Goal: Feedback & Contribution: Contribute content

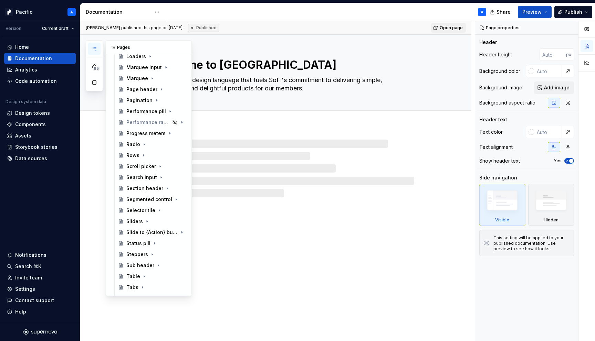
scroll to position [678, 0]
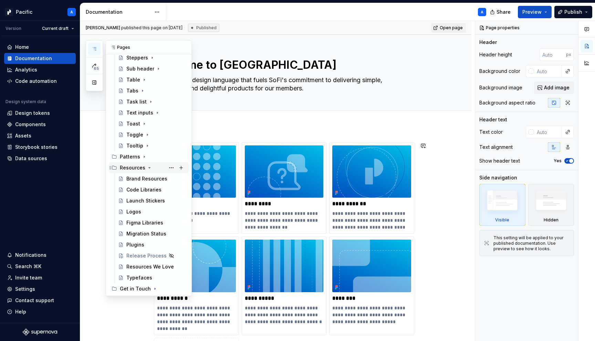
click at [148, 168] on icon "Page tree" at bounding box center [150, 168] width 6 height 6
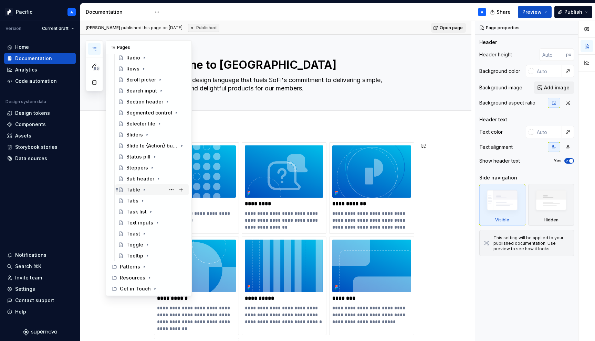
click at [133, 189] on div "Table" at bounding box center [133, 190] width 14 height 7
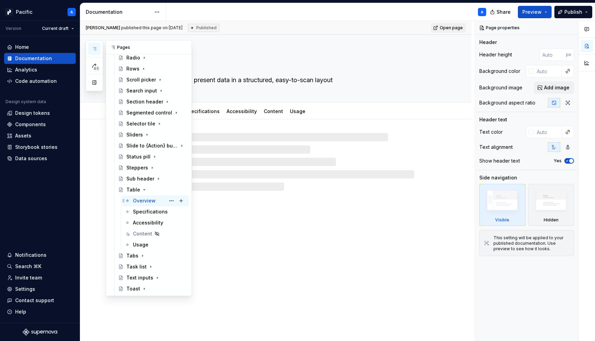
click at [140, 201] on div "Overview" at bounding box center [144, 201] width 23 height 7
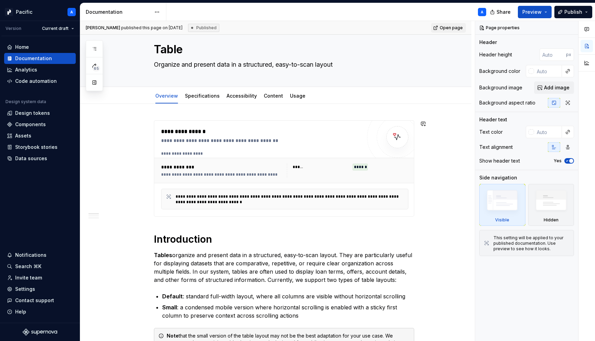
scroll to position [13, 0]
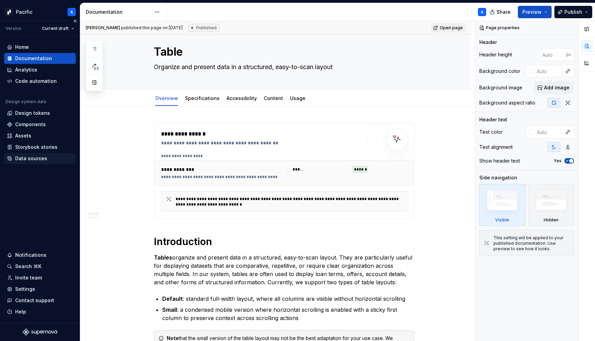
click at [55, 157] on div "Data sources" at bounding box center [40, 158] width 66 height 7
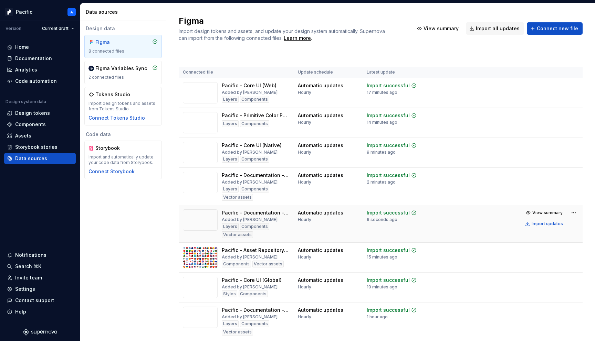
scroll to position [25, 0]
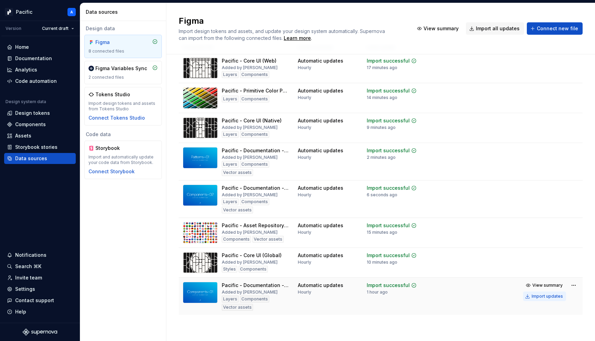
click at [545, 295] on div "Import updates" at bounding box center [546, 297] width 31 height 6
click at [43, 57] on div "Documentation" at bounding box center [33, 58] width 37 height 7
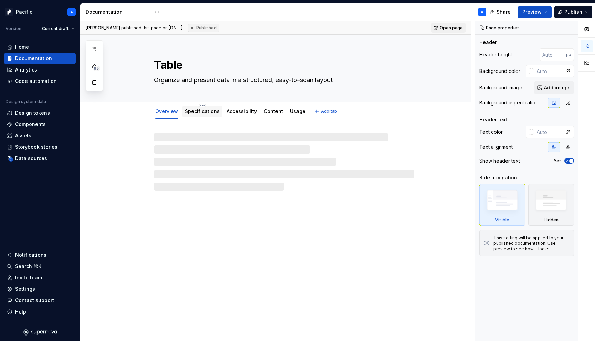
click at [208, 108] on link "Specifications" at bounding box center [202, 111] width 35 height 6
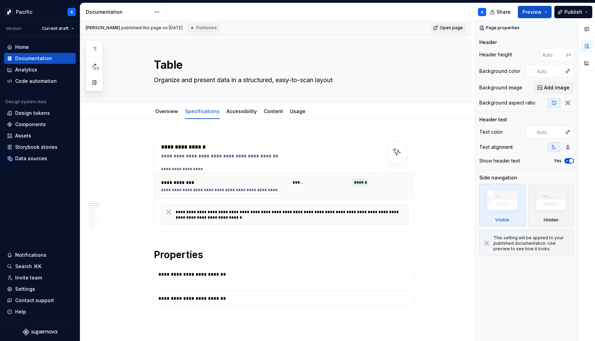
scroll to position [4, 0]
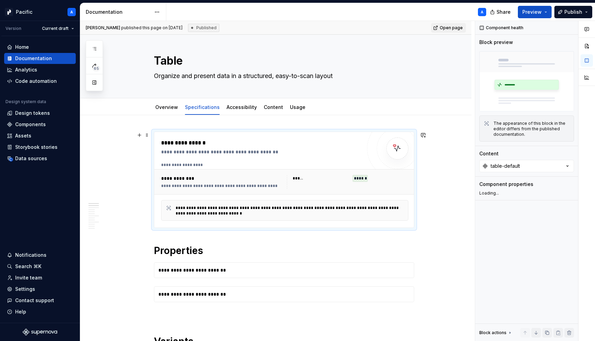
click at [221, 166] on div "**********" at bounding box center [284, 165] width 247 height 6
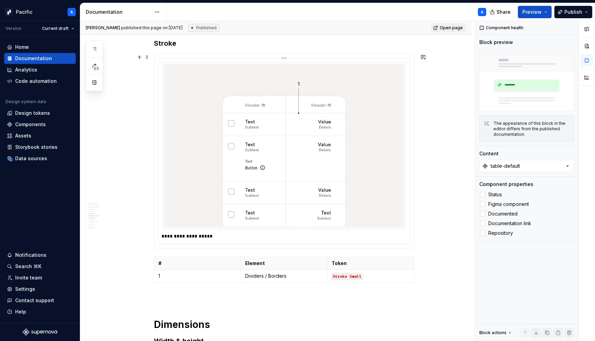
scroll to position [1923, 0]
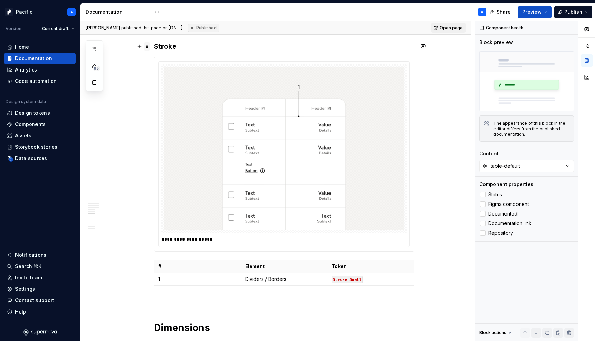
click at [148, 48] on span at bounding box center [147, 47] width 6 height 10
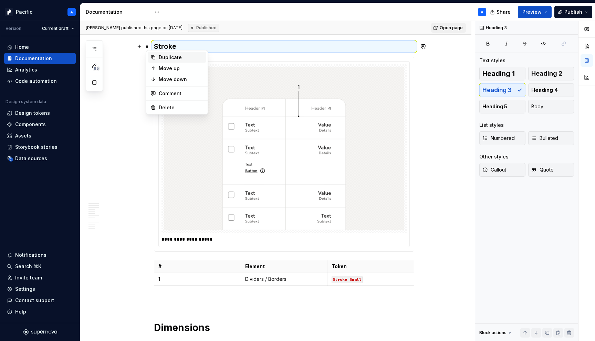
click at [176, 57] on div "Duplicate" at bounding box center [181, 57] width 45 height 7
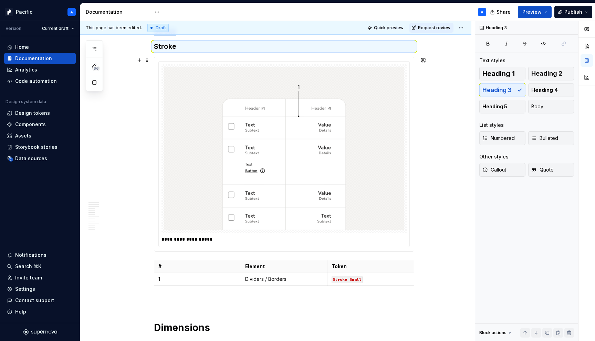
type textarea "*"
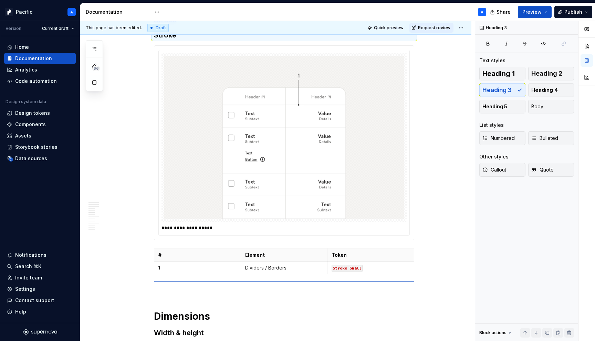
scroll to position [1934, 0]
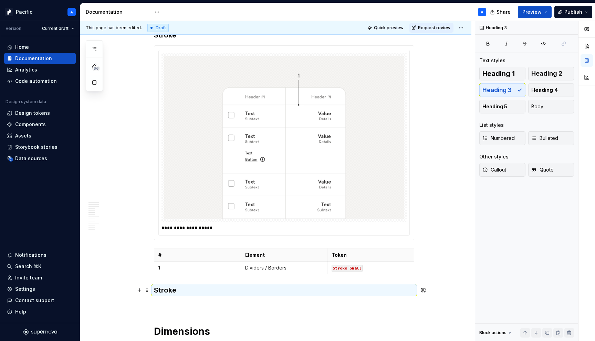
click at [173, 291] on h3 "Stroke" at bounding box center [284, 291] width 260 height 10
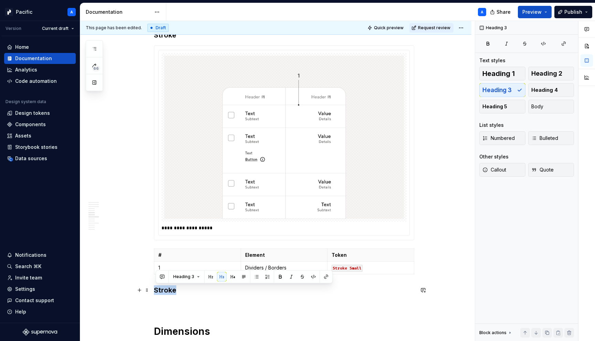
click at [173, 291] on h3 "Stroke" at bounding box center [284, 291] width 260 height 10
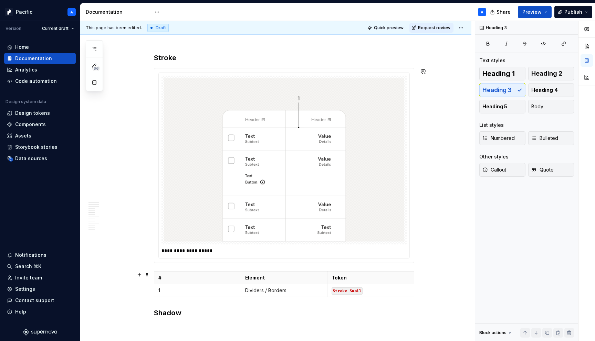
scroll to position [1913, 0]
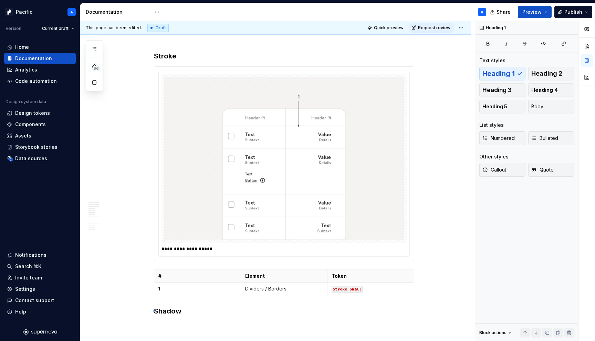
click at [153, 311] on div "**********" at bounding box center [277, 181] width 394 height 321
click at [156, 312] on h3 "Shadow" at bounding box center [284, 312] width 260 height 10
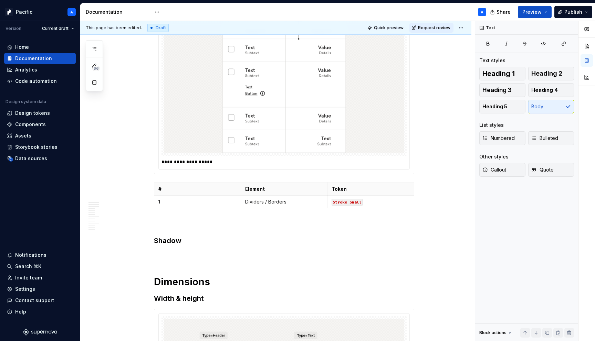
scroll to position [2002, 0]
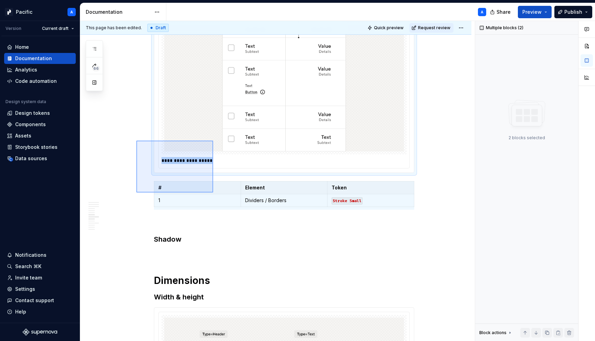
drag, startPoint x: 136, startPoint y: 141, endPoint x: 213, endPoint y: 193, distance: 93.1
click at [213, 193] on div "**********" at bounding box center [277, 181] width 394 height 321
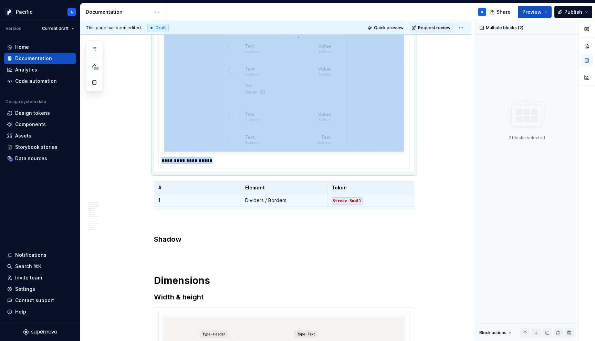
copy div "**********"
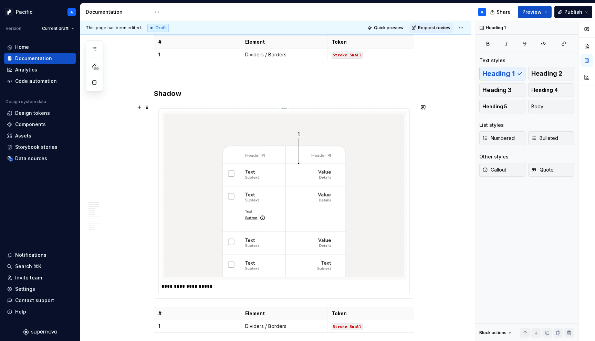
scroll to position [2148, 0]
click at [198, 287] on p "**********" at bounding box center [283, 286] width 245 height 7
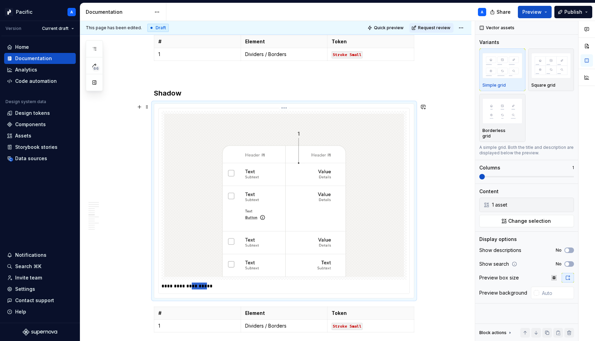
click at [198, 287] on p "**********" at bounding box center [283, 286] width 245 height 7
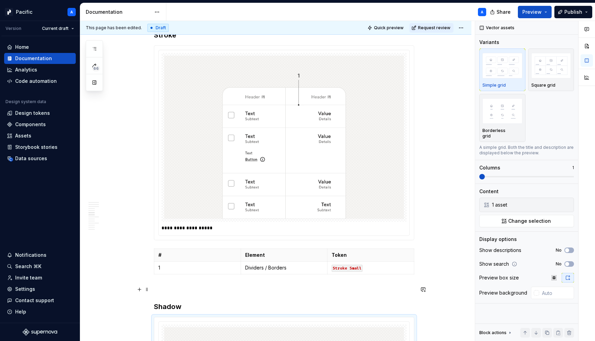
scroll to position [1935, 0]
click at [178, 228] on p "**********" at bounding box center [283, 227] width 245 height 7
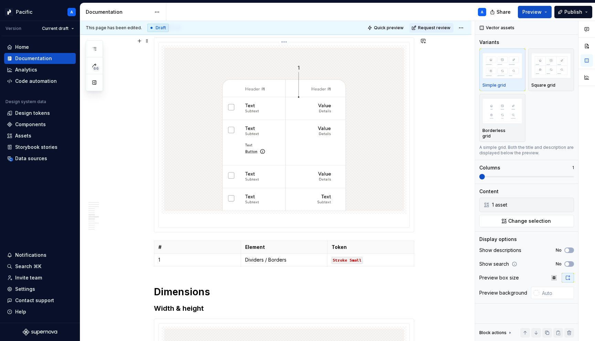
scroll to position [2217, 0]
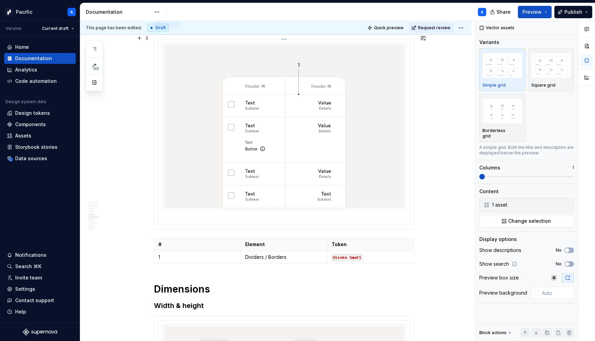
click at [199, 162] on img at bounding box center [284, 127] width 240 height 164
click at [566, 200] on button "button" at bounding box center [567, 205] width 10 height 10
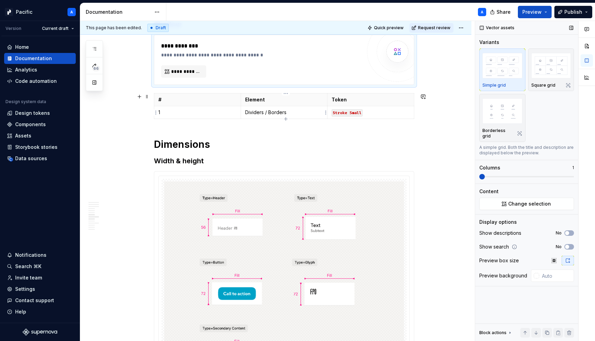
click at [272, 112] on p "Dividers / Borders" at bounding box center [284, 112] width 78 height 7
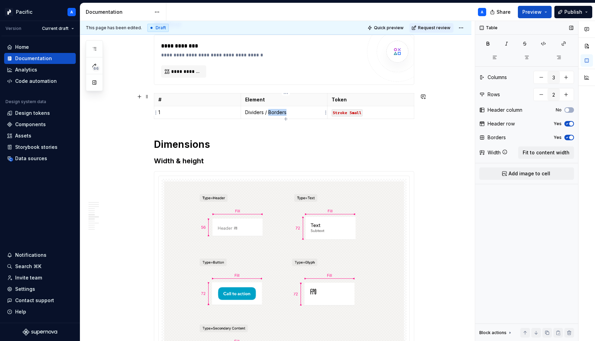
click at [272, 112] on p "Dividers / Borders" at bounding box center [284, 112] width 78 height 7
click at [349, 113] on code "Stroke Small" at bounding box center [346, 112] width 31 height 7
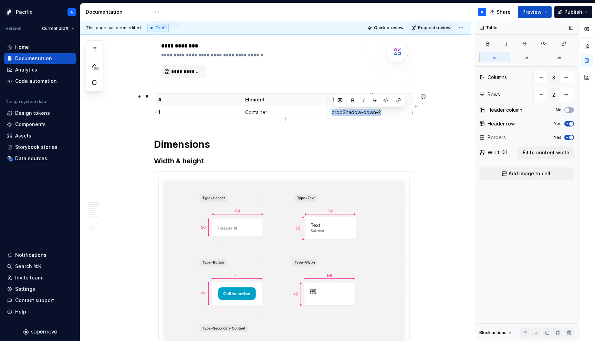
drag, startPoint x: 334, startPoint y: 114, endPoint x: 388, endPoint y: 115, distance: 54.0
click at [388, 115] on p "dropShadow-down-2" at bounding box center [370, 112] width 78 height 7
click at [385, 101] on button "button" at bounding box center [386, 101] width 10 height 10
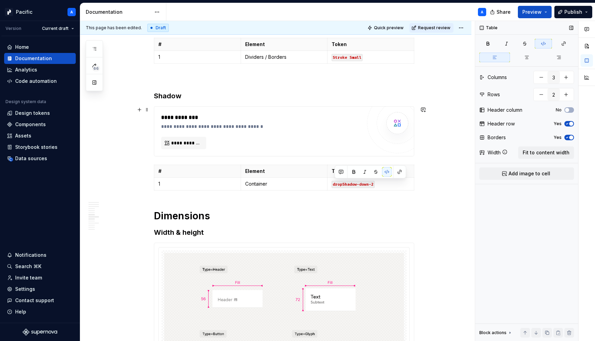
scroll to position [2146, 0]
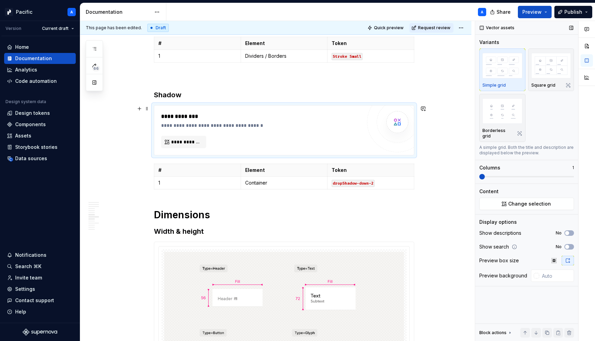
click at [250, 135] on div "**********" at bounding box center [261, 131] width 200 height 36
click at [274, 184] on p "Container" at bounding box center [284, 183] width 78 height 7
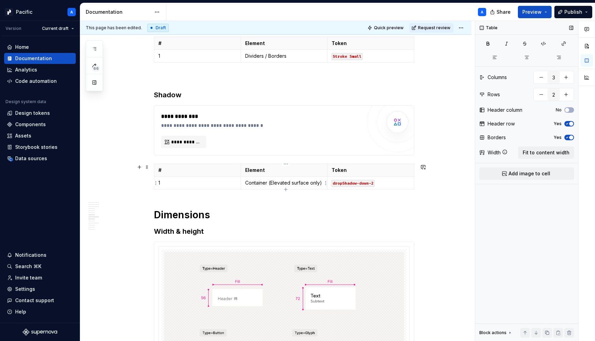
click at [274, 184] on p "Container (Elevated surface only)" at bounding box center [284, 183] width 78 height 7
drag, startPoint x: 272, startPoint y: 182, endPoint x: 320, endPoint y: 181, distance: 47.9
click at [320, 181] on p "Container (elevated surface only)" at bounding box center [284, 183] width 78 height 7
click at [302, 175] on button "button" at bounding box center [302, 171] width 10 height 10
click at [306, 216] on h1 "Dimensions" at bounding box center [284, 215] width 260 height 12
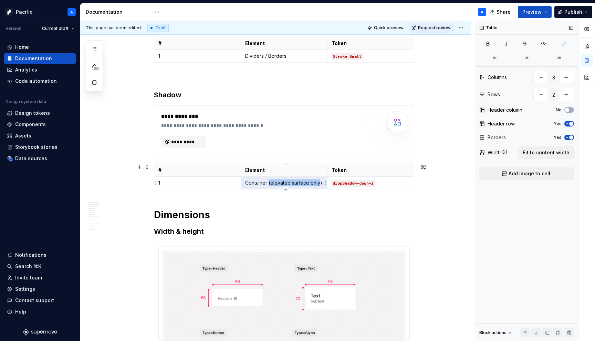
drag, startPoint x: 271, startPoint y: 183, endPoint x: 320, endPoint y: 181, distance: 49.9
click at [320, 181] on p "Container (elevated surface only)" at bounding box center [284, 183] width 78 height 7
click at [324, 181] on html "Pacific A Version Current draft Home Documentation Analytics Code automation De…" at bounding box center [297, 170] width 595 height 341
click at [315, 184] on html "Pacific A Version Current draft Home Documentation Analytics Code automation De…" at bounding box center [297, 170] width 595 height 341
click at [315, 184] on p "Container (elevated surface only)" at bounding box center [284, 183] width 78 height 7
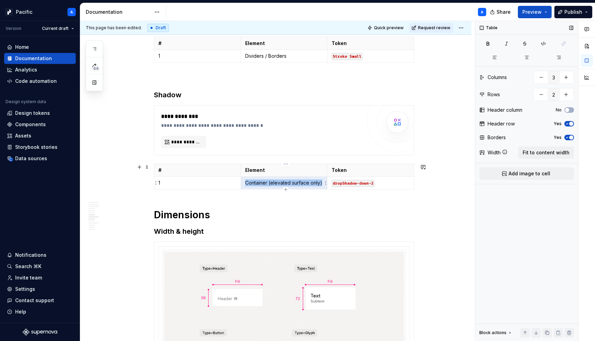
click at [315, 184] on p "Container (elevated surface only)" at bounding box center [284, 183] width 78 height 7
click at [269, 183] on p "Container (elevated surface only)" at bounding box center [284, 183] width 78 height 7
drag, startPoint x: 271, startPoint y: 183, endPoint x: 322, endPoint y: 183, distance: 51.6
click at [322, 183] on p "Container (elevated surface only)" at bounding box center [284, 183] width 78 height 7
click at [300, 170] on button "button" at bounding box center [301, 171] width 10 height 10
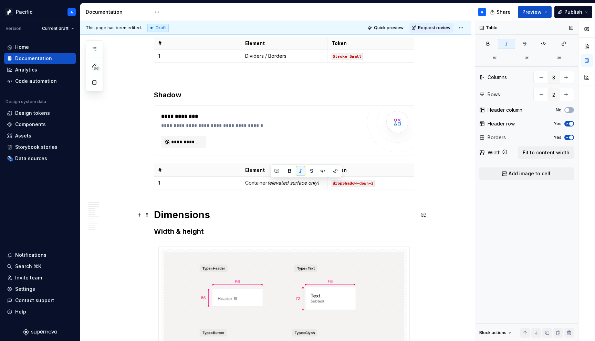
click at [303, 214] on h1 "Dimensions" at bounding box center [284, 215] width 260 height 12
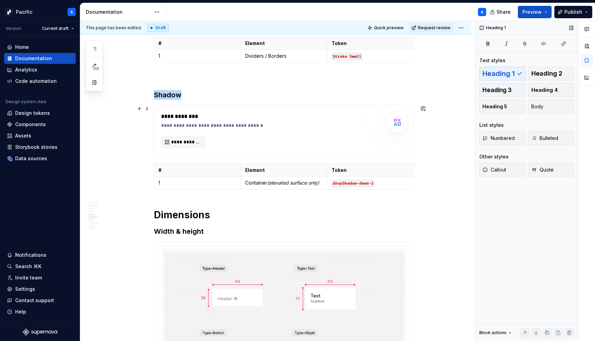
click at [249, 135] on div "**********" at bounding box center [261, 131] width 200 height 36
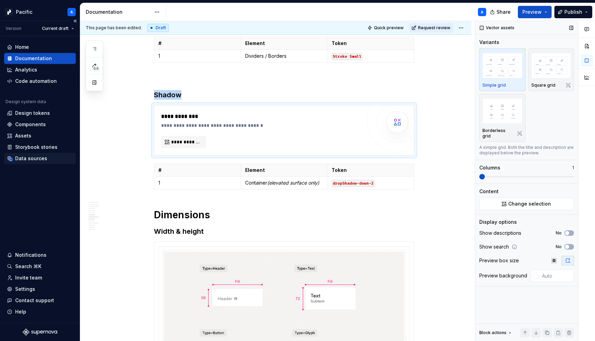
click at [36, 162] on div "Data sources" at bounding box center [31, 158] width 32 height 7
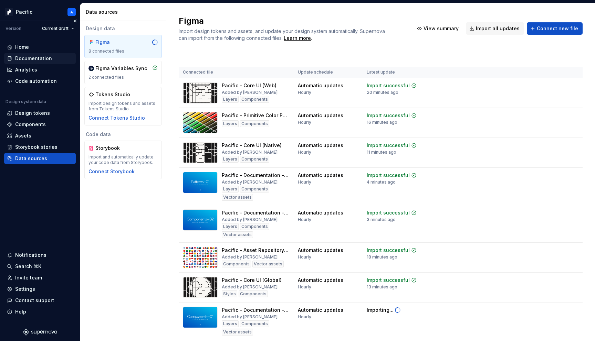
click at [39, 56] on div "Documentation" at bounding box center [33, 58] width 37 height 7
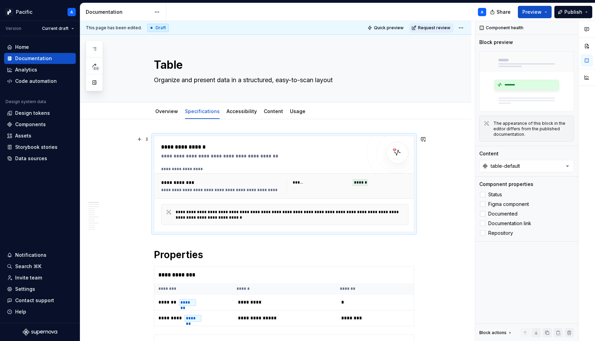
click at [185, 197] on div "**********" at bounding box center [284, 185] width 261 height 25
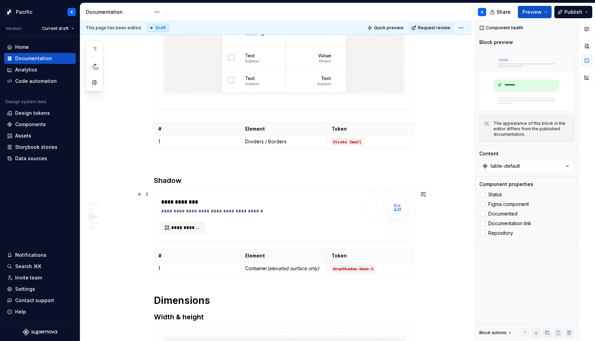
scroll to position [2061, 0]
click at [198, 196] on div "**********" at bounding box center [284, 216] width 260 height 50
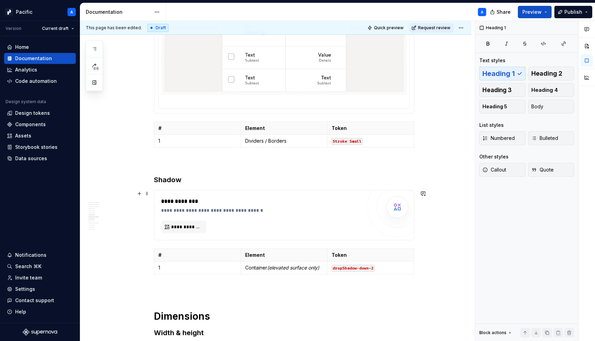
click at [199, 204] on div "**********" at bounding box center [261, 202] width 200 height 8
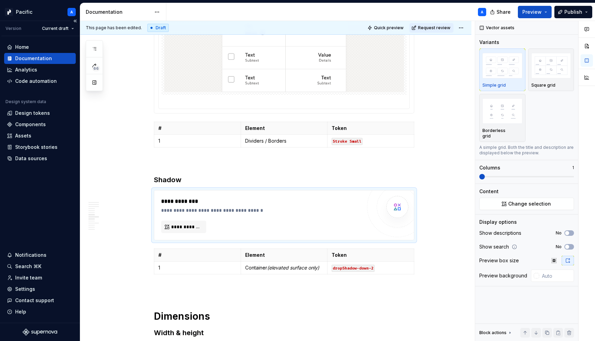
click at [41, 166] on div "Home Documentation Analytics Code automation Design system data Design tokens C…" at bounding box center [40, 179] width 80 height 287
click at [43, 161] on div "Data sources" at bounding box center [31, 158] width 32 height 7
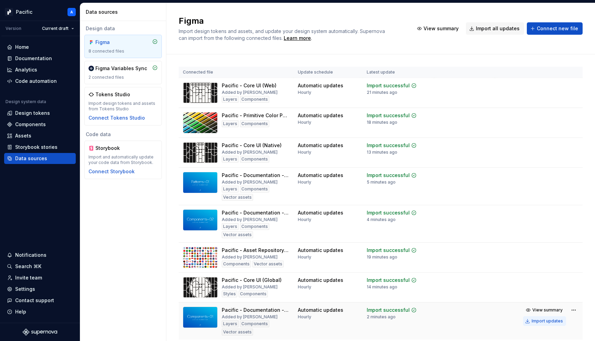
click at [548, 319] on div "Import updates" at bounding box center [546, 322] width 31 height 6
click at [44, 58] on div "Documentation" at bounding box center [33, 58] width 37 height 7
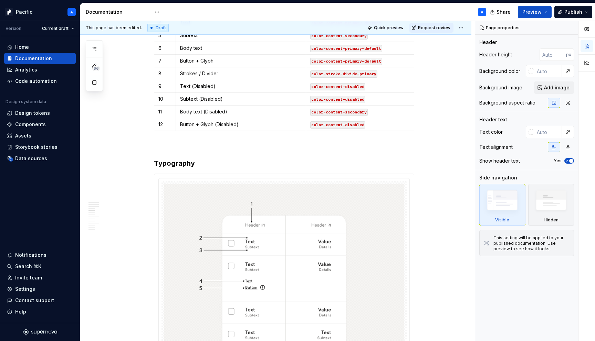
scroll to position [1540, 0]
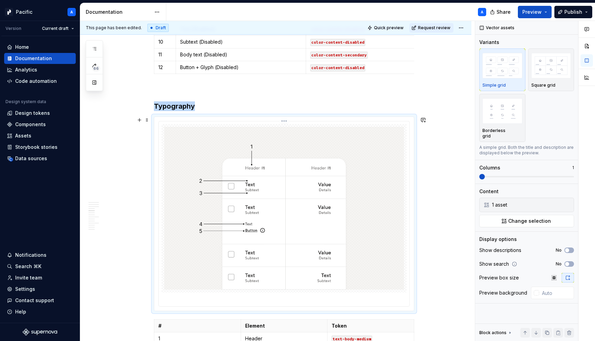
click at [186, 191] on img at bounding box center [284, 209] width 240 height 164
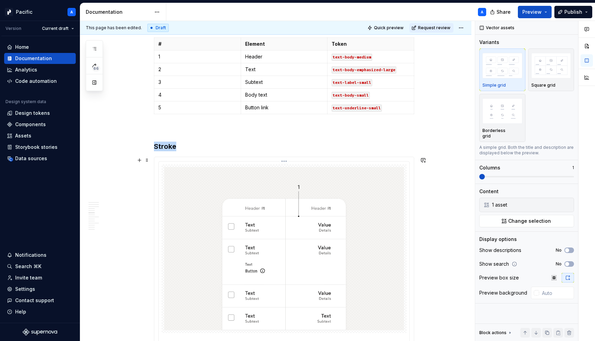
click at [186, 191] on img at bounding box center [284, 249] width 240 height 164
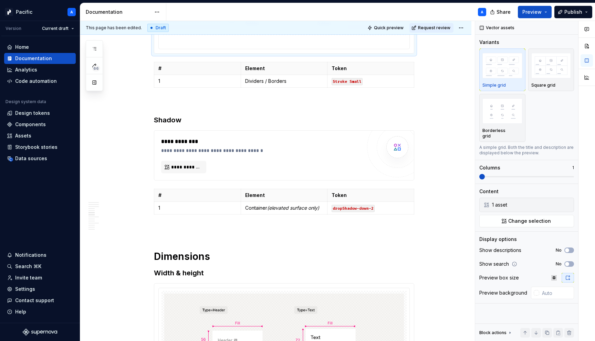
scroll to position [2189, 0]
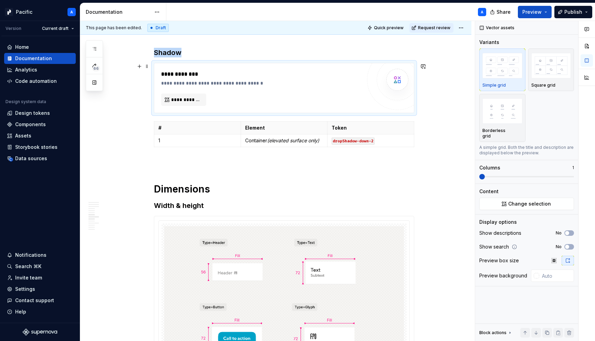
click at [251, 97] on div "**********" at bounding box center [261, 88] width 200 height 36
click at [243, 72] on div "**********" at bounding box center [261, 74] width 200 height 8
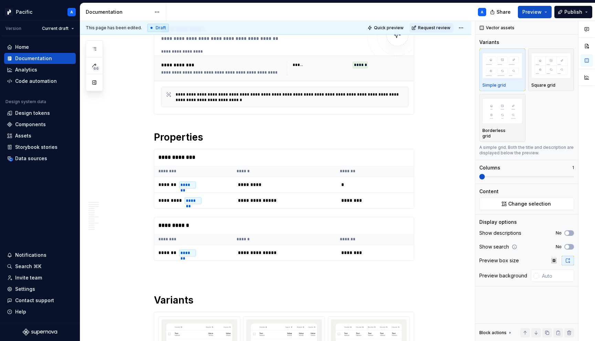
scroll to position [0, 0]
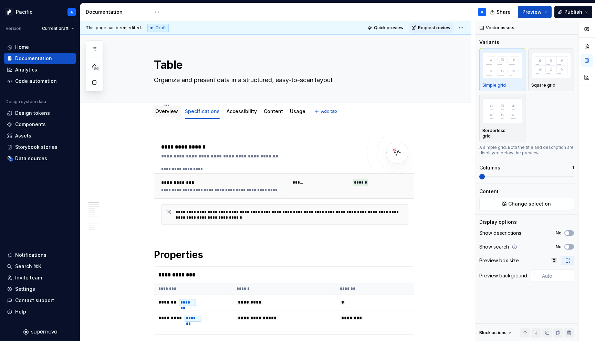
click at [172, 118] on div at bounding box center [166, 118] width 28 height 1
click at [171, 109] on link "Overview" at bounding box center [166, 111] width 23 height 6
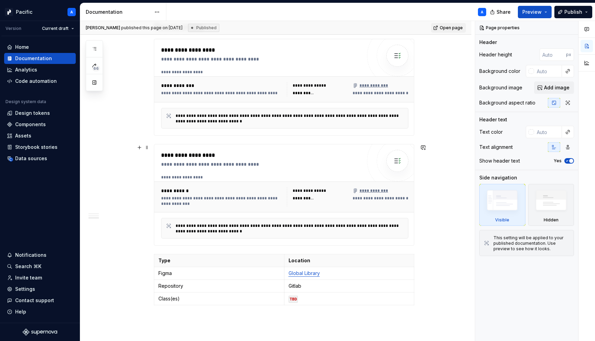
scroll to position [1096, 0]
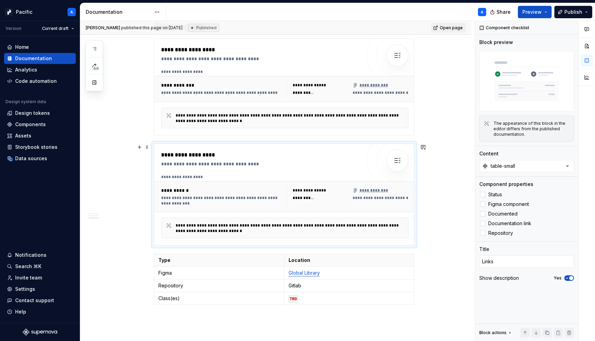
click at [204, 200] on div "**********" at bounding box center [222, 201] width 122 height 11
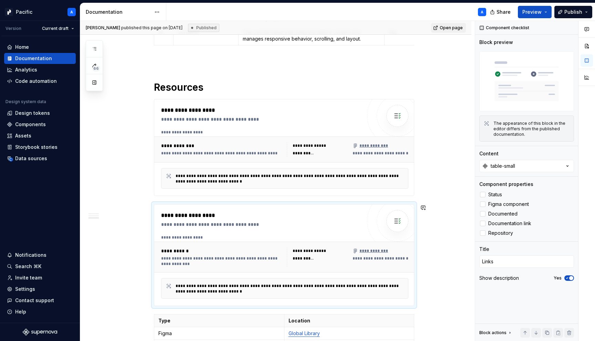
scroll to position [1037, 0]
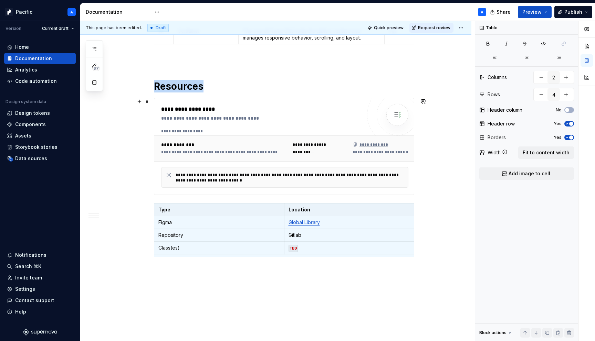
click at [206, 140] on div "**********" at bounding box center [284, 149] width 253 height 20
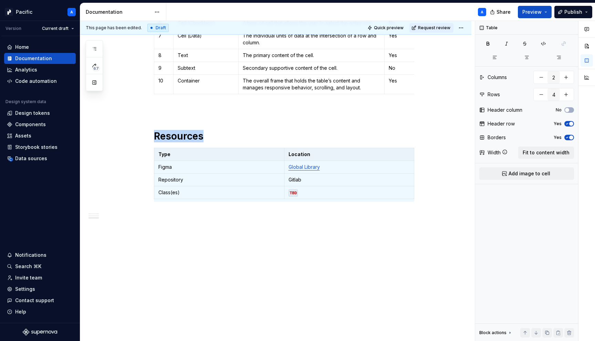
scroll to position [987, 0]
type textarea "*"
click at [296, 181] on p "Gitlab" at bounding box center [349, 180] width 122 height 7
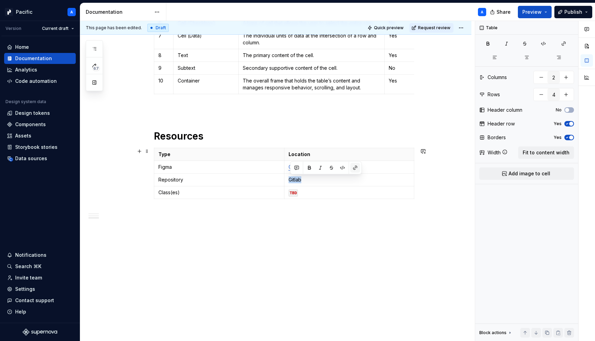
click at [356, 168] on button "button" at bounding box center [355, 168] width 10 height 10
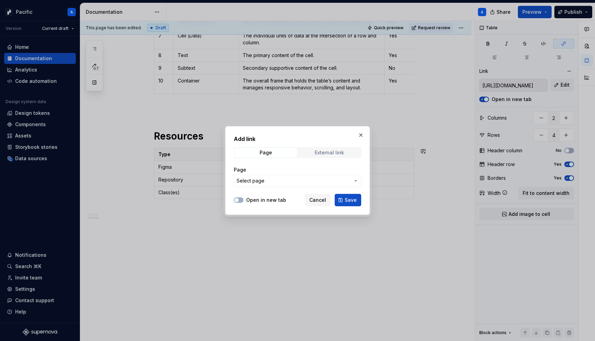
click at [315, 153] on div "External link" at bounding box center [329, 153] width 29 height 6
click at [312, 183] on input "URL" at bounding box center [297, 181] width 127 height 12
paste input "[URL][DOMAIN_NAME]"
type input "[URL][DOMAIN_NAME]"
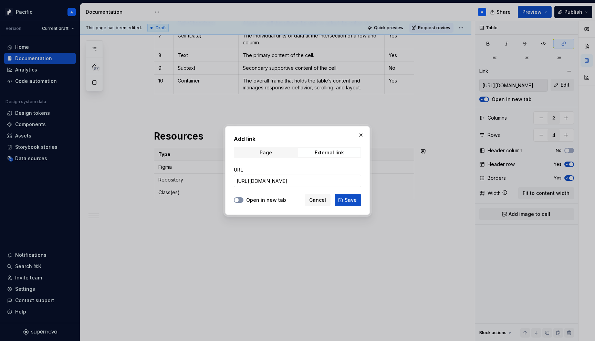
scroll to position [0, 0]
click at [240, 201] on button "Open in new tab" at bounding box center [239, 201] width 10 height 6
click at [353, 199] on span "Save" at bounding box center [351, 200] width 12 height 7
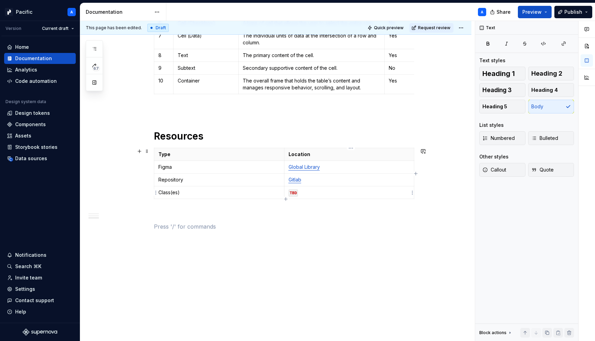
click at [294, 194] on code "TBD" at bounding box center [292, 193] width 9 height 7
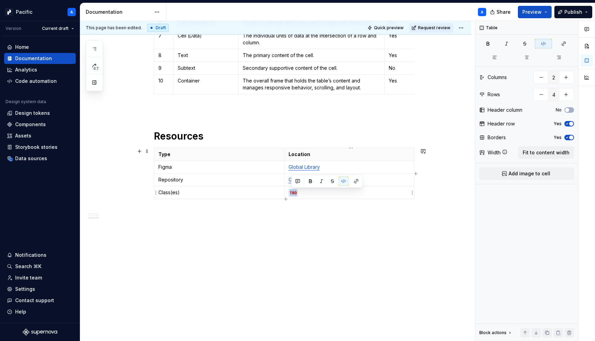
click at [294, 194] on code "TBD" at bounding box center [292, 193] width 9 height 7
type input "4"
type input "11"
click at [249, 59] on p "The primary content of the cell." at bounding box center [311, 55] width 137 height 7
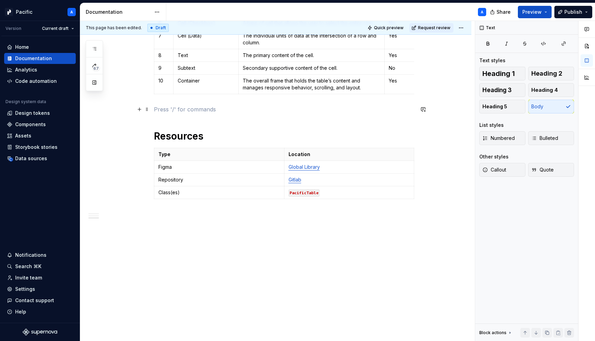
click at [183, 109] on p at bounding box center [284, 109] width 260 height 8
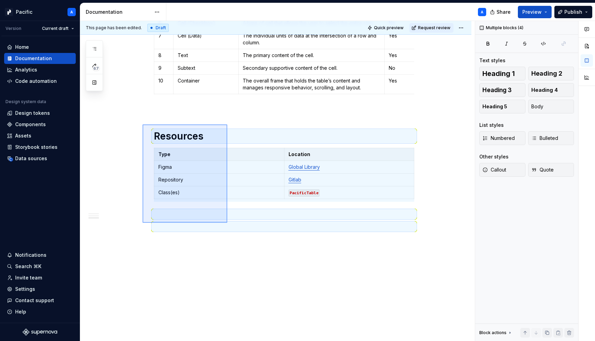
drag, startPoint x: 143, startPoint y: 125, endPoint x: 227, endPoint y: 223, distance: 129.9
click at [227, 223] on div "**********" at bounding box center [277, 181] width 394 height 321
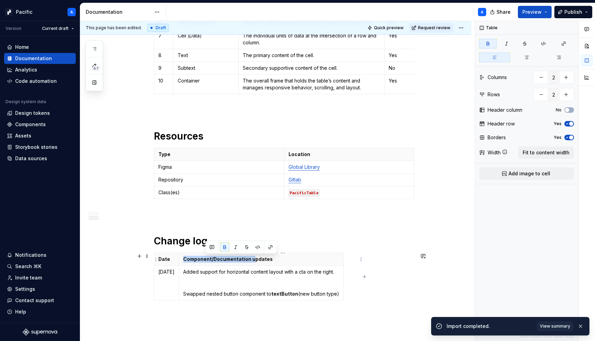
drag, startPoint x: 273, startPoint y: 260, endPoint x: 204, endPoint y: 257, distance: 68.9
click at [204, 257] on th "Component/Documentation updates" at bounding box center [261, 259] width 165 height 13
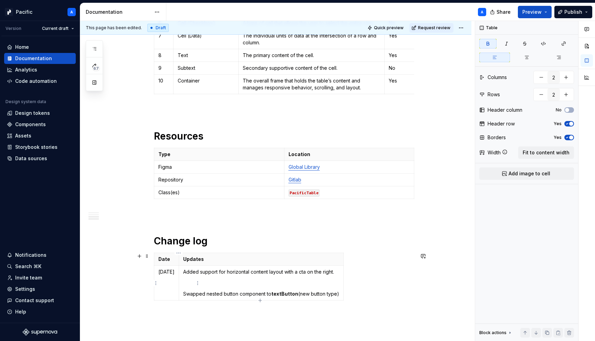
click at [175, 271] on p "[DATE]" at bounding box center [166, 272] width 16 height 7
drag, startPoint x: 169, startPoint y: 272, endPoint x: 151, endPoint y: 270, distance: 18.0
click at [172, 272] on p "[DATE]" at bounding box center [166, 272] width 16 height 7
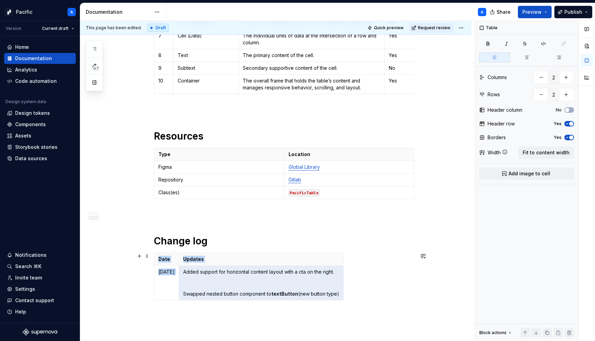
drag, startPoint x: 199, startPoint y: 271, endPoint x: 362, endPoint y: 298, distance: 165.4
click at [362, 298] on div "Date Updates [DATE] Added support for horizontal content layout with a cta on t…" at bounding box center [284, 278] width 260 height 51
click at [150, 255] on span at bounding box center [147, 257] width 6 height 10
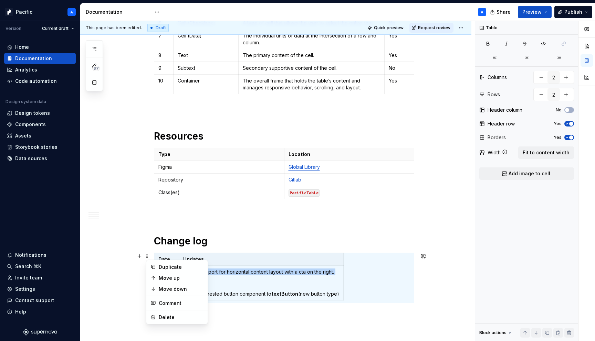
click at [343, 276] on td "Added support for horizontal content layout with a cta on the right. Swapped ne…" at bounding box center [261, 283] width 165 height 35
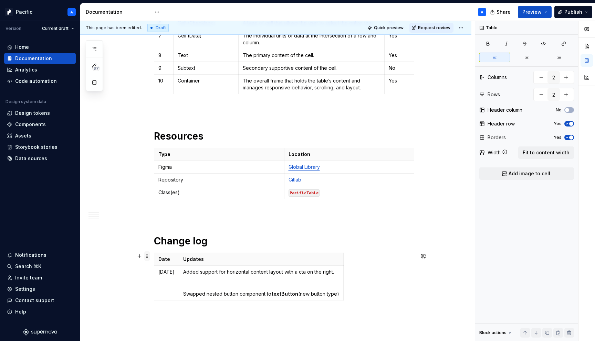
click at [149, 257] on span at bounding box center [147, 257] width 6 height 10
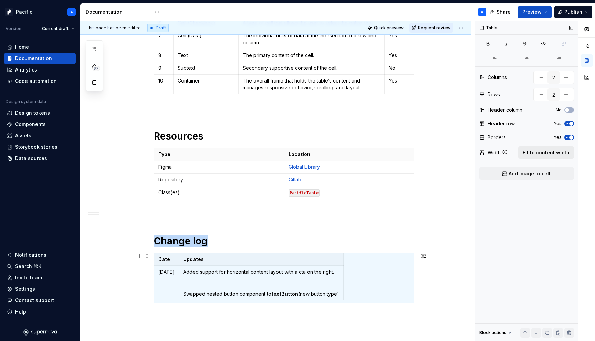
click at [533, 153] on span "Fit to content width" at bounding box center [546, 152] width 47 height 7
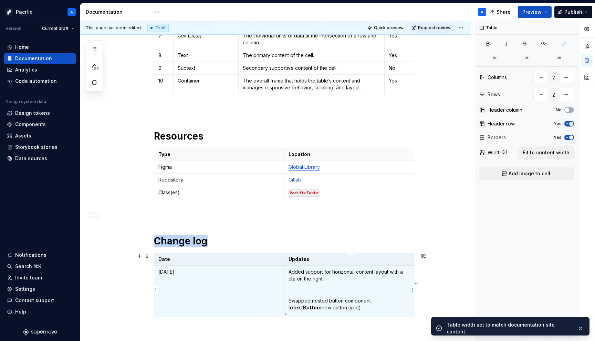
click at [313, 286] on td "Added support for horizontal content layout with a cta on the right. Swapped ne…" at bounding box center [349, 290] width 130 height 49
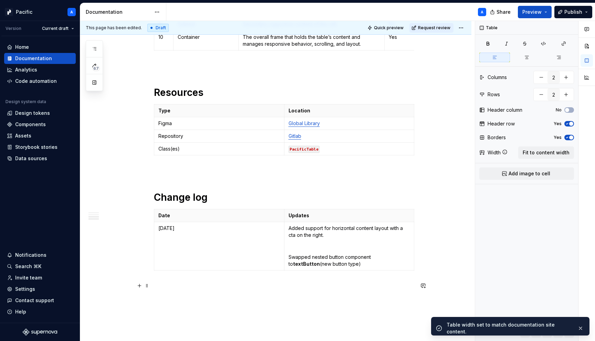
scroll to position [1036, 0]
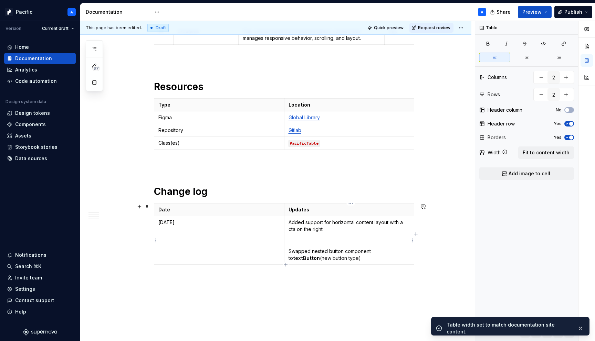
click at [299, 225] on p "Added support for horizontal content layout with a cta on the right." at bounding box center [349, 226] width 122 height 14
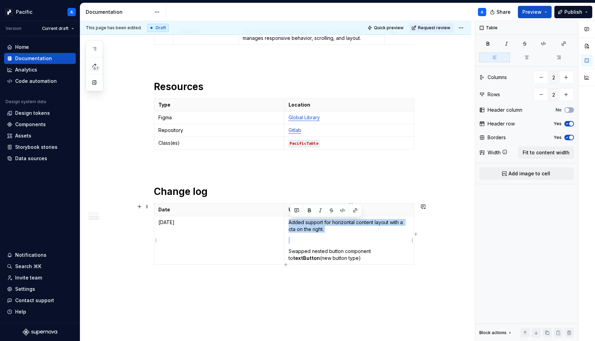
click at [299, 225] on p "Added support for horizontal content layout with a cta on the right." at bounding box center [349, 226] width 122 height 14
drag, startPoint x: 306, startPoint y: 223, endPoint x: 361, endPoint y: 225, distance: 54.8
click at [361, 225] on p "Added dropShadow-down-2" at bounding box center [349, 222] width 122 height 7
click at [358, 210] on button "button" at bounding box center [359, 211] width 10 height 10
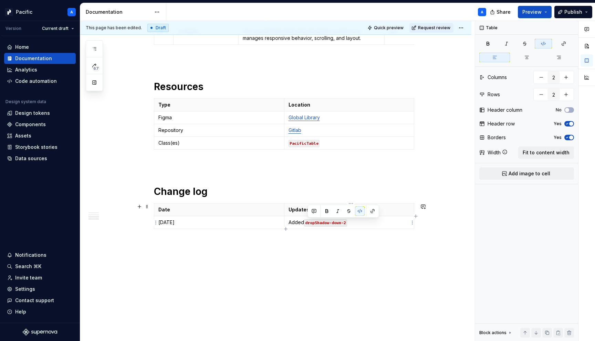
click at [365, 224] on p "Added dropShadow-down-2" at bounding box center [349, 222] width 122 height 7
drag, startPoint x: 313, startPoint y: 229, endPoint x: 333, endPoint y: 229, distance: 20.0
click at [333, 229] on p "Added dropShadow-down-2 to parent container of table with elevated surface (whi…" at bounding box center [349, 226] width 122 height 14
click at [364, 216] on button "button" at bounding box center [366, 218] width 10 height 10
click at [385, 231] on p "Added dropShadow-down-2 to parent container of table with elevated surface (whi…" at bounding box center [349, 226] width 122 height 14
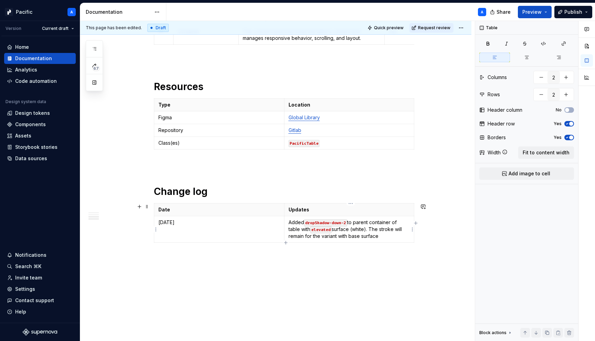
click at [351, 237] on p "Added dropShadow-down-2 to parent container of table with elevated surface (whi…" at bounding box center [349, 229] width 122 height 21
click at [360, 237] on p "Added dropShadow-down-2 to parent container of table with elevated surface (whi…" at bounding box center [349, 229] width 122 height 21
click at [353, 236] on p "Added dropShadow-down-2 to parent container of table with elevated surface (whi…" at bounding box center [349, 229] width 122 height 21
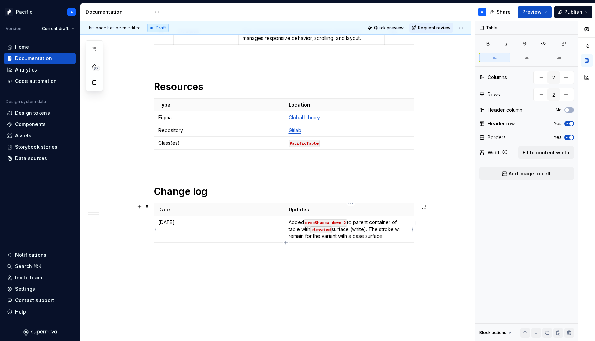
click at [364, 238] on p "Added dropShadow-down-2 to parent container of table with elevated surface (whi…" at bounding box center [349, 229] width 122 height 21
click at [406, 223] on button "button" at bounding box center [408, 225] width 10 height 10
click at [389, 240] on p "Added dropShadow-down-2 to parent container of table with elevated surface (whi…" at bounding box center [349, 229] width 122 height 21
drag, startPoint x: 352, startPoint y: 236, endPoint x: 388, endPoint y: 236, distance: 36.5
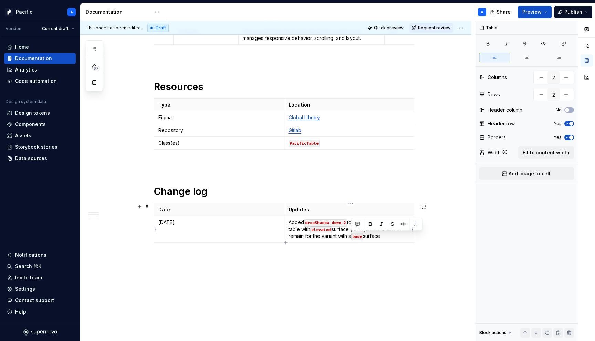
click at [388, 236] on p "Added dropShadow-down-2 to parent container of table with elevated surface (whi…" at bounding box center [349, 229] width 122 height 21
drag, startPoint x: 351, startPoint y: 236, endPoint x: 382, endPoint y: 241, distance: 31.0
click at [382, 241] on td "Added dropShadow-down-2 to parent container of table with elevated surface (whi…" at bounding box center [349, 230] width 130 height 27
click at [404, 223] on button "button" at bounding box center [404, 225] width 10 height 10
click at [329, 230] on code "elevated" at bounding box center [320, 230] width 21 height 7
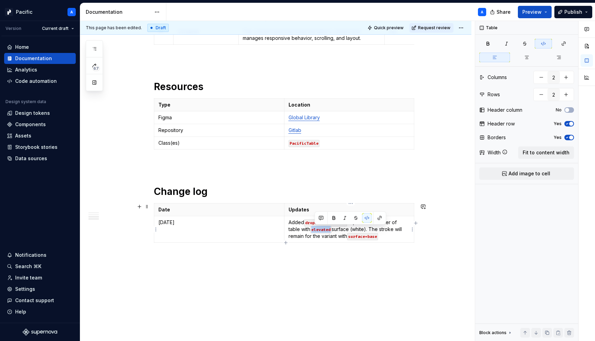
click at [329, 230] on code "elevated" at bounding box center [320, 230] width 21 height 7
drag, startPoint x: 356, startPoint y: 228, endPoint x: 390, endPoint y: 228, distance: 33.4
click at [390, 228] on p "Added dropShadow-down-2 to parent container of table with surface=elevated surf…" at bounding box center [349, 229] width 122 height 21
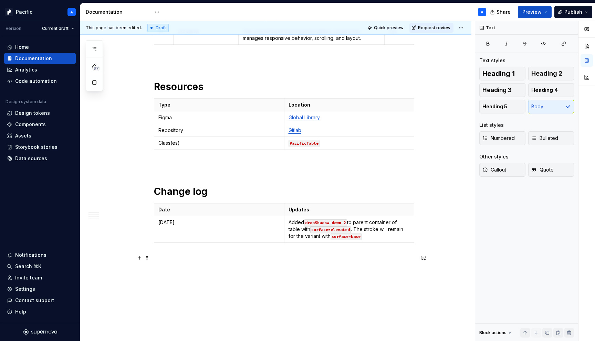
click at [398, 275] on p at bounding box center [284, 266] width 260 height 25
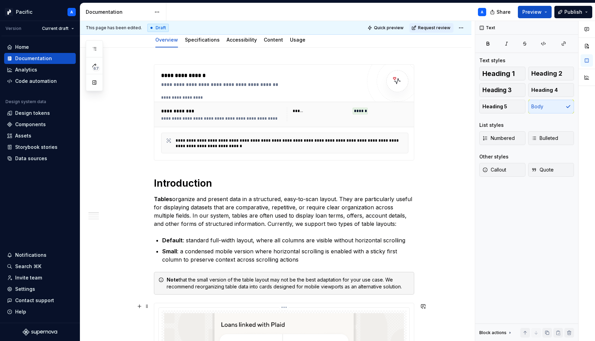
scroll to position [0, 0]
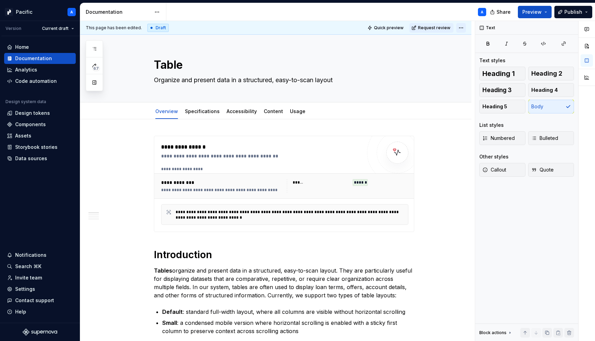
click at [464, 25] on html "Pacific A Version Current draft Home Documentation Analytics Code automation De…" at bounding box center [297, 170] width 595 height 341
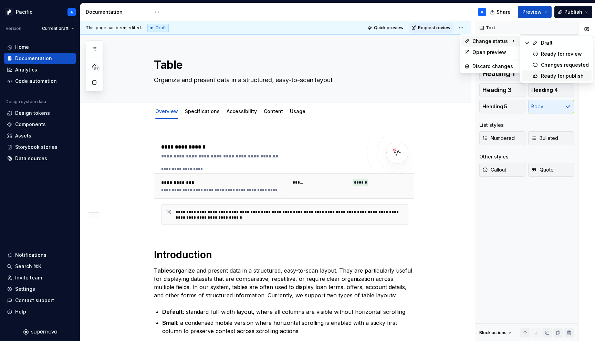
click at [539, 72] on div "Ready for publish" at bounding box center [557, 76] width 70 height 11
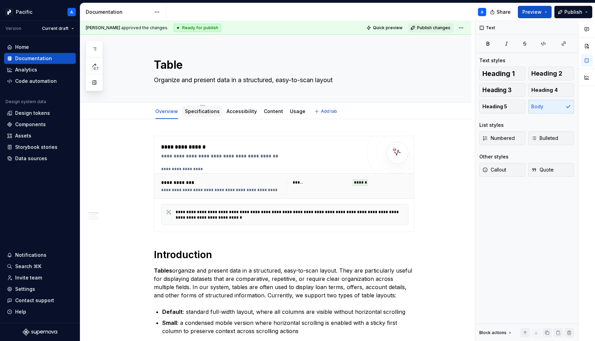
click at [213, 109] on link "Specifications" at bounding box center [202, 111] width 35 height 6
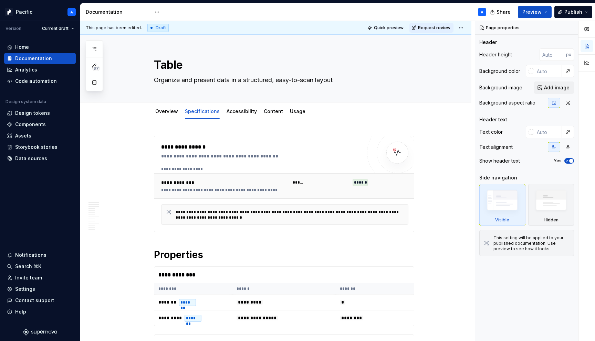
type textarea "*"
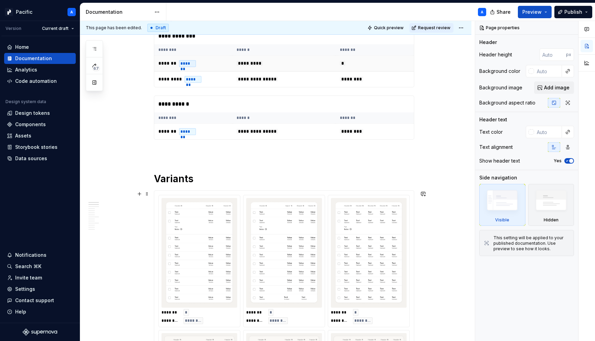
scroll to position [275, 0]
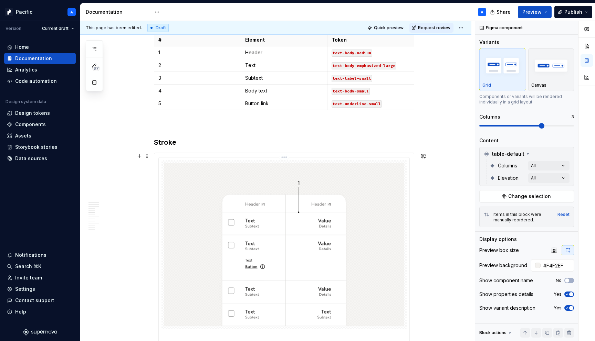
scroll to position [2096, 0]
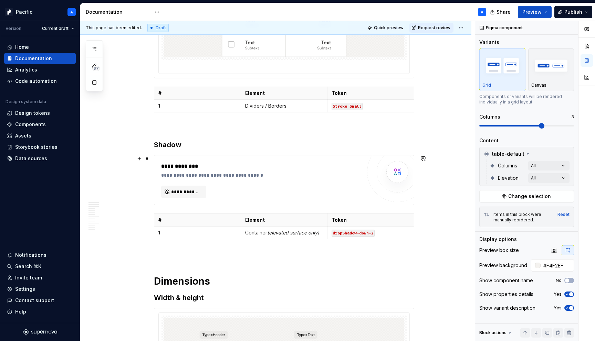
click at [266, 199] on div "**********" at bounding box center [284, 181] width 260 height 50
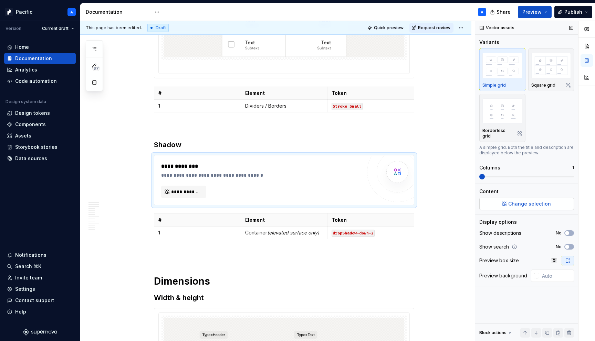
click at [554, 198] on button "Change selection" at bounding box center [526, 204] width 95 height 12
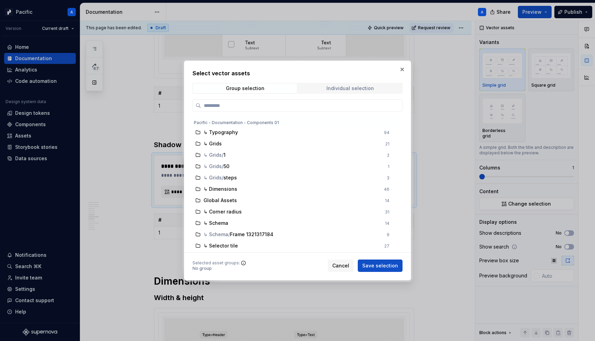
click at [323, 85] on span "Individual selection" at bounding box center [350, 89] width 104 height 10
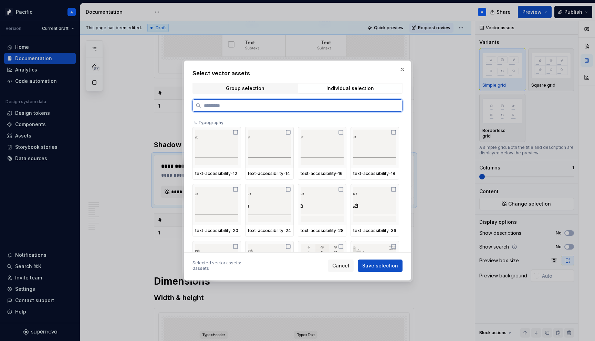
click at [312, 104] on input "search" at bounding box center [301, 105] width 201 height 7
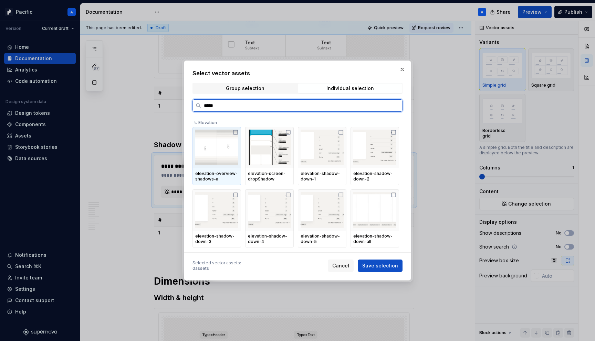
type input "******"
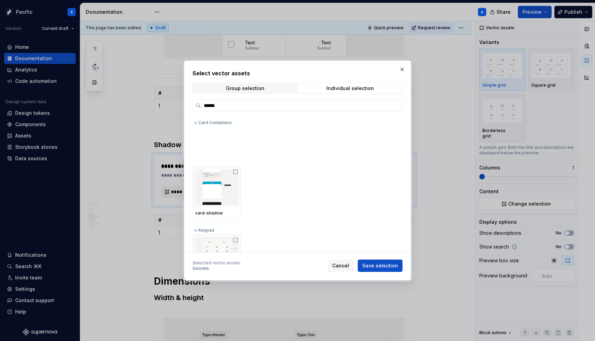
scroll to position [658, 0]
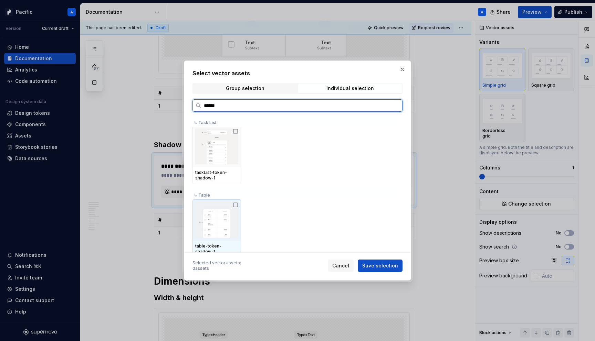
click at [217, 233] on img at bounding box center [216, 220] width 43 height 36
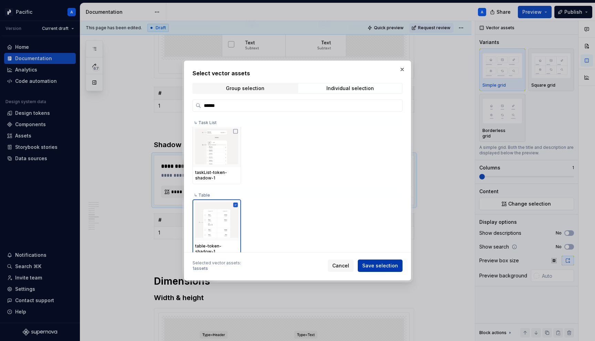
click at [392, 265] on span "Save selection" at bounding box center [380, 266] width 36 height 7
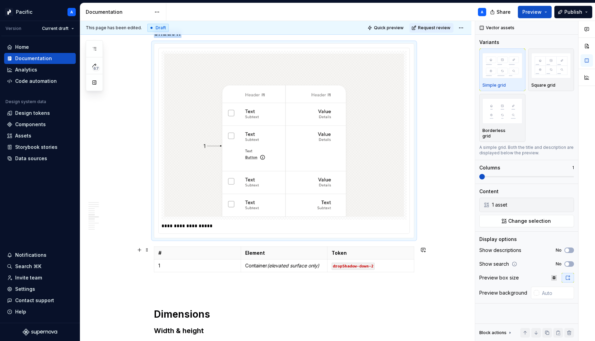
scroll to position [2211, 0]
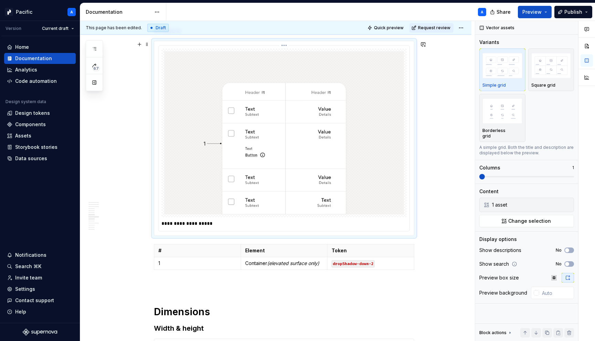
click at [190, 224] on p "**********" at bounding box center [283, 223] width 245 height 7
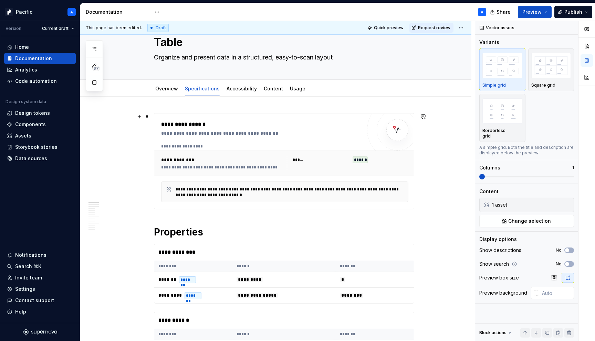
scroll to position [0, 0]
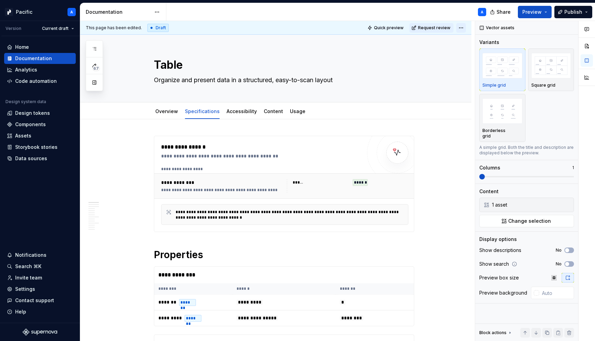
click at [466, 28] on html "Pacific A Version Current draft Home Documentation Analytics Code automation De…" at bounding box center [297, 170] width 595 height 341
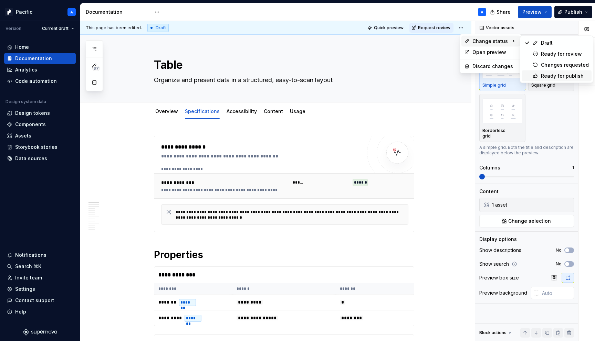
click at [546, 73] on div "Ready for publish" at bounding box center [565, 76] width 48 height 7
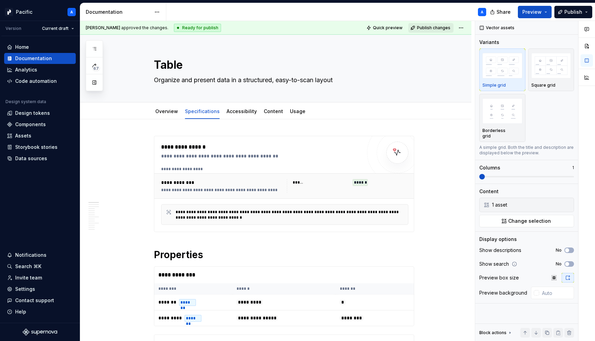
click at [428, 26] on span "Publish changes" at bounding box center [433, 28] width 33 height 6
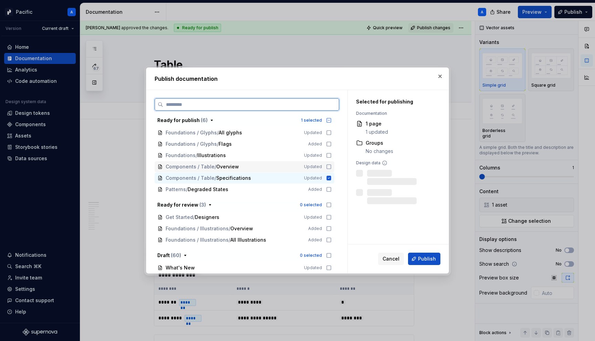
click at [331, 164] on icon at bounding box center [329, 167] width 6 height 6
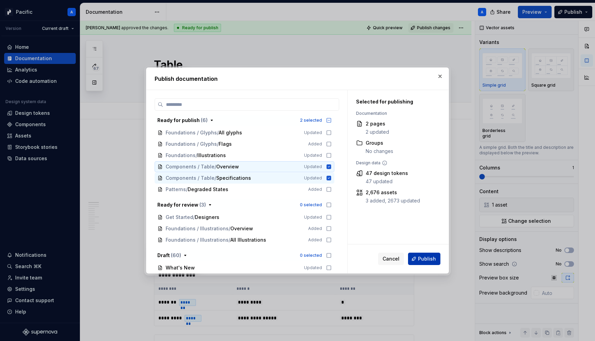
click at [419, 256] on span "Publish" at bounding box center [427, 259] width 18 height 7
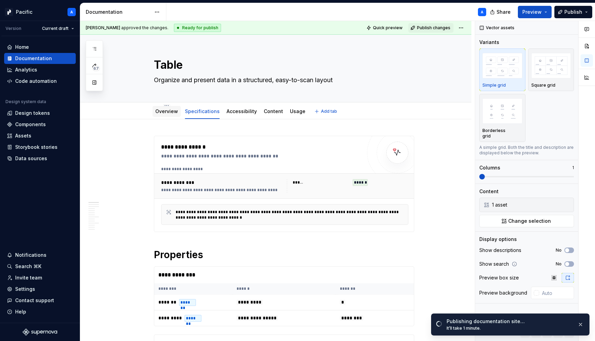
click at [165, 112] on link "Overview" at bounding box center [166, 111] width 23 height 6
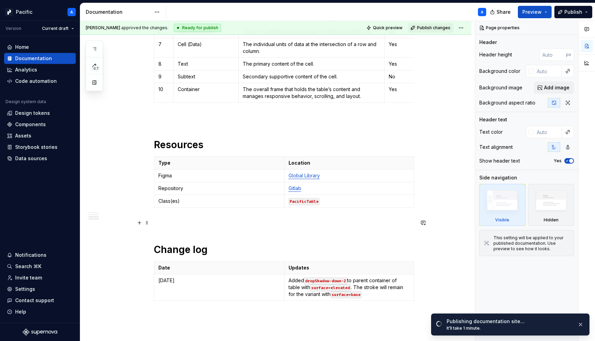
scroll to position [1084, 0]
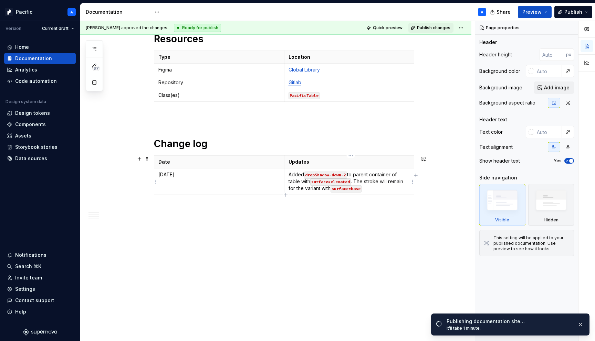
click at [301, 176] on p "Added dropShadow-down-2 to parent container of table with surface=elevated . Th…" at bounding box center [349, 181] width 122 height 21
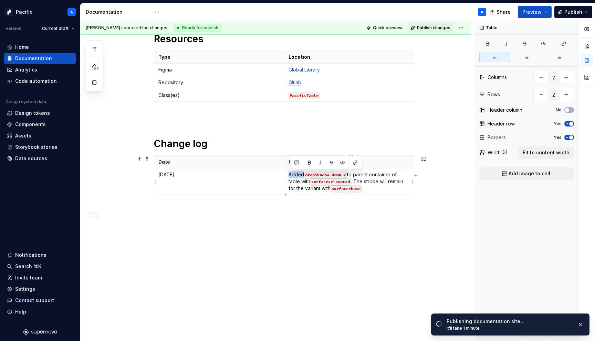
click at [301, 176] on p "Added dropShadow-down-2 to parent container of table with surface=elevated . Th…" at bounding box center [349, 181] width 122 height 21
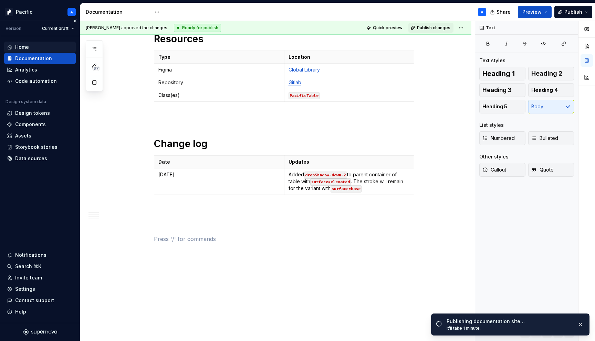
click at [14, 44] on div "Home" at bounding box center [40, 47] width 66 height 7
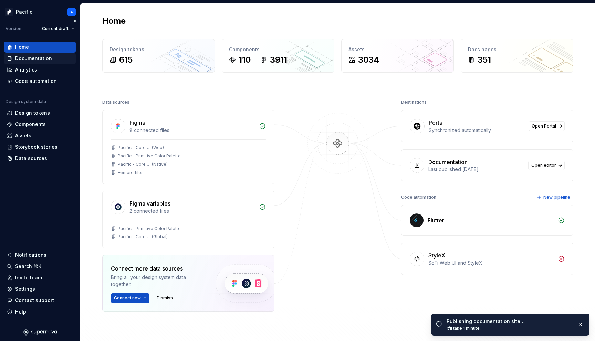
click at [53, 59] on div "Documentation" at bounding box center [40, 58] width 66 height 7
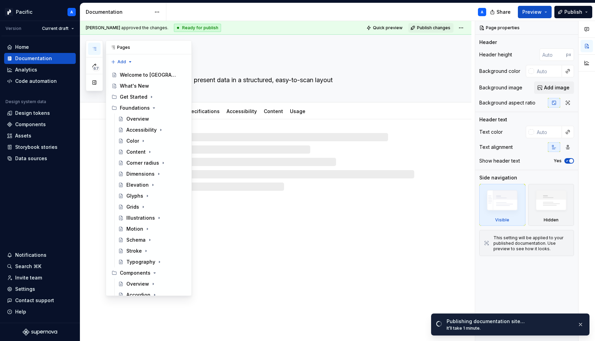
click at [97, 51] on button "button" at bounding box center [94, 49] width 12 height 12
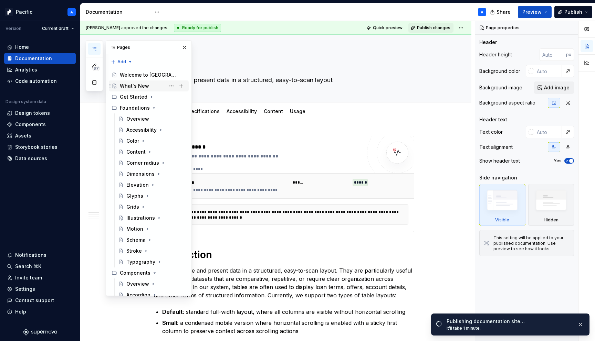
click at [144, 87] on div "What's New" at bounding box center [134, 86] width 29 height 7
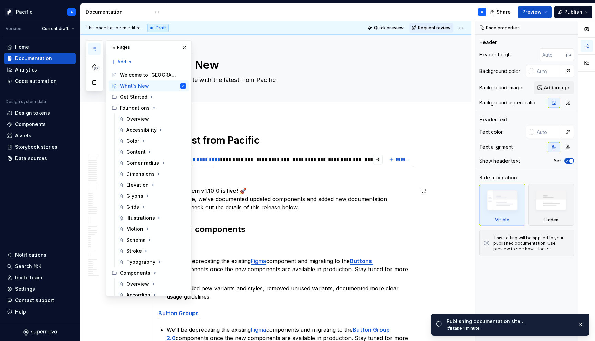
type textarea "*"
click at [357, 194] on p "Design System v1.10.0 is live! 🚀 In this release, we've documented updated comp…" at bounding box center [283, 199] width 251 height 25
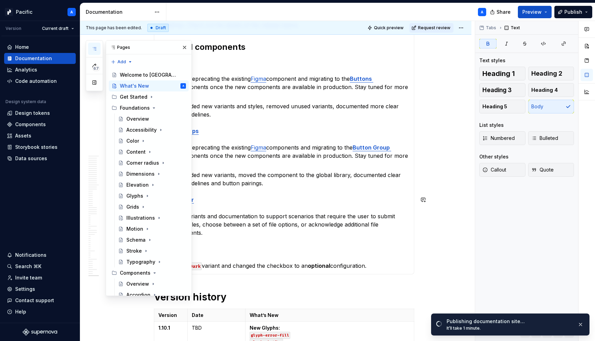
scroll to position [187, 0]
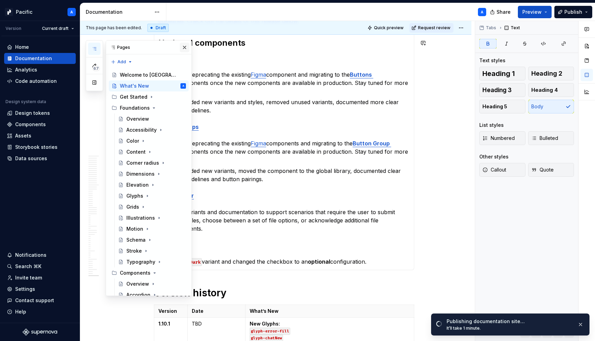
click at [185, 48] on button "button" at bounding box center [185, 48] width 10 height 10
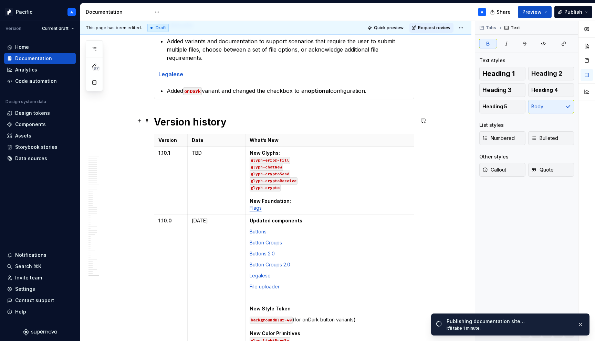
scroll to position [358, 0]
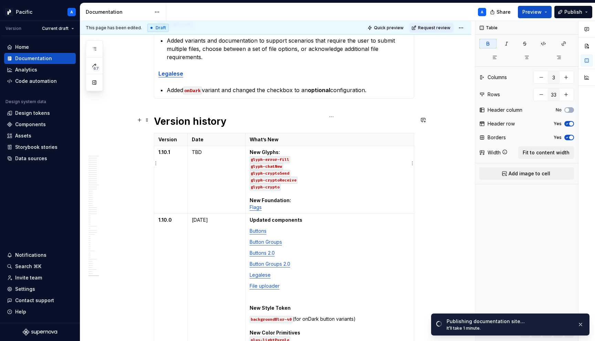
click at [298, 184] on p "New Glyphs: glyph-error-fill glyph-chatNew glyph-cryptoSend glyph-cryptoReceive…" at bounding box center [330, 180] width 160 height 62
click at [302, 192] on p "New Glyphs: glyph-error-fill glyph-chatNew glyph-cryptoSend glyph-cryptoReceive…" at bounding box center [330, 180] width 160 height 62
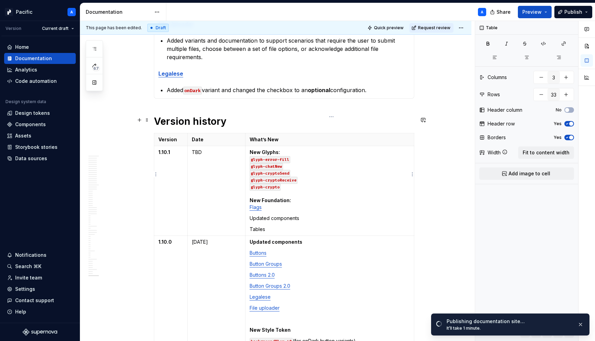
click at [262, 226] on p "Tables" at bounding box center [330, 229] width 160 height 7
click at [316, 201] on button "button" at bounding box center [317, 201] width 10 height 10
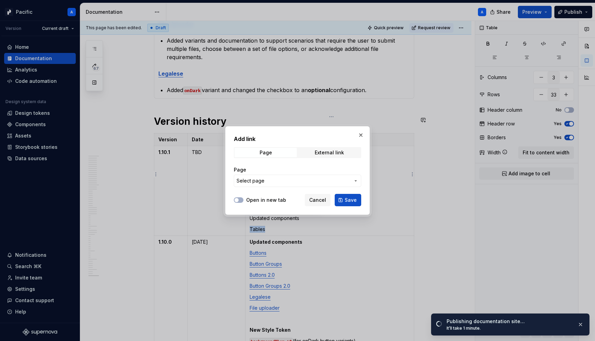
click at [311, 182] on span "Select page" at bounding box center [293, 181] width 114 height 7
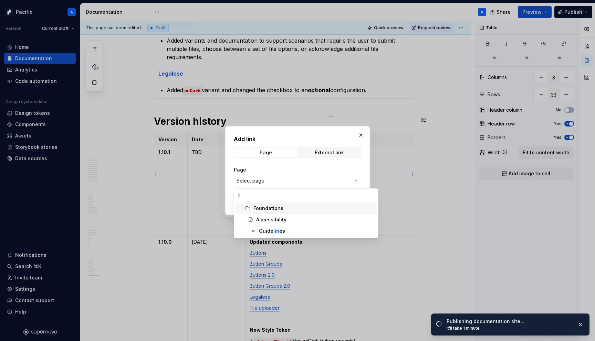
type input "l"
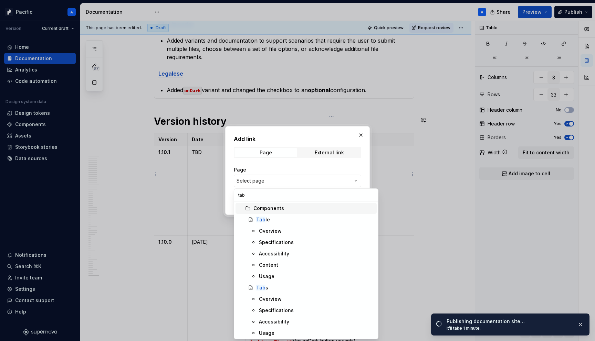
type input "tab"
click at [278, 218] on div "Tab le" at bounding box center [315, 220] width 118 height 7
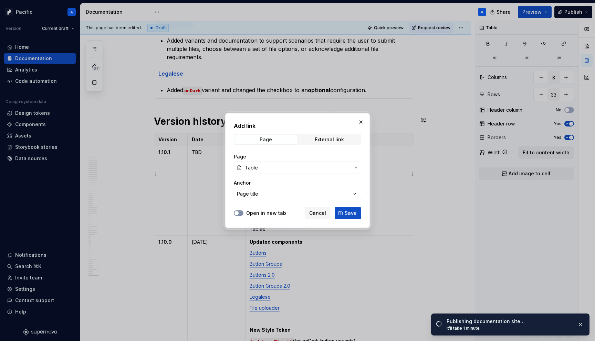
click at [238, 213] on span "button" at bounding box center [236, 213] width 4 height 4
click at [238, 213] on icon "button" at bounding box center [237, 213] width 6 height 4
click at [266, 198] on button "Page title" at bounding box center [297, 194] width 127 height 12
click at [268, 179] on div "Add link Page External link Page Table Anchor Page title Open in new tab Cancel…" at bounding box center [297, 170] width 595 height 341
click at [301, 191] on button "Page title" at bounding box center [297, 194] width 127 height 12
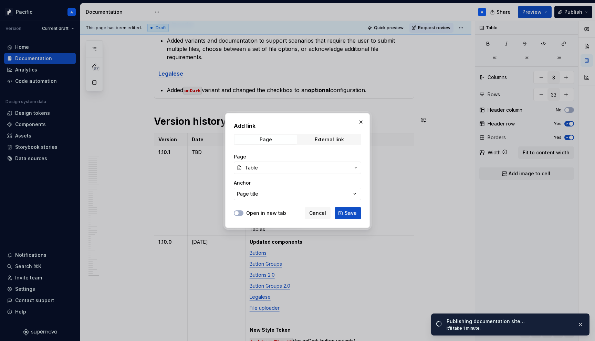
click at [286, 181] on div "Add link Page External link Page Table Anchor Page title Open in new tab Cancel…" at bounding box center [297, 170] width 595 height 341
click at [286, 171] on span "Table" at bounding box center [297, 168] width 105 height 7
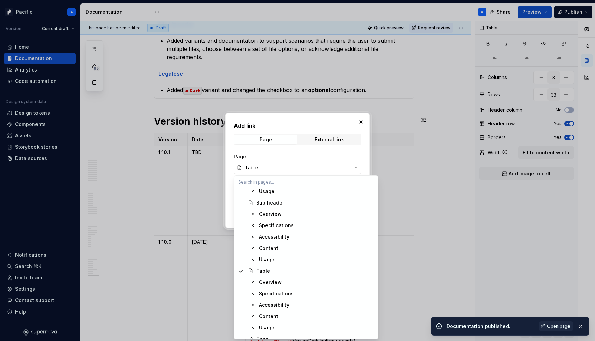
scroll to position [3685, 0]
click at [288, 280] on div "Overview" at bounding box center [316, 281] width 115 height 7
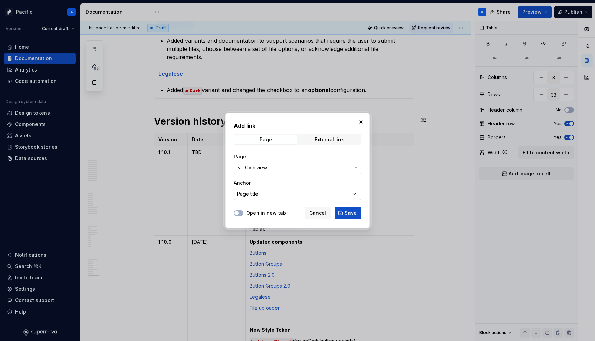
click at [272, 192] on button "Page title" at bounding box center [297, 194] width 127 height 12
type textarea "*"
click at [272, 194] on div "Add link Page External link Page Overview Anchor Page title Open in new tab Can…" at bounding box center [297, 170] width 595 height 341
click at [348, 211] on span "Save" at bounding box center [351, 213] width 12 height 7
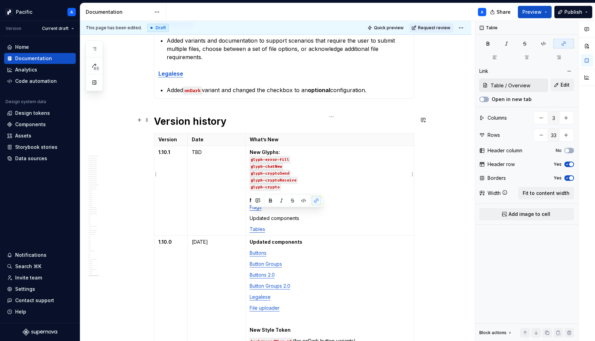
click at [316, 218] on td "New Glyphs: glyph-error-fill glyph-chatNew glyph-cryptoSend glyph-cryptoReceive…" at bounding box center [329, 191] width 169 height 90
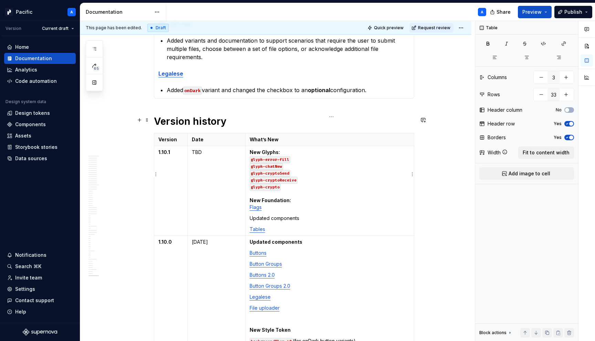
click at [296, 215] on p "Updated components" at bounding box center [330, 218] width 160 height 7
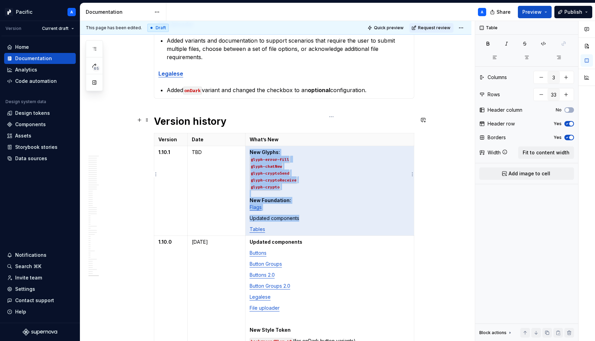
click at [296, 215] on p "Updated components" at bounding box center [330, 218] width 160 height 7
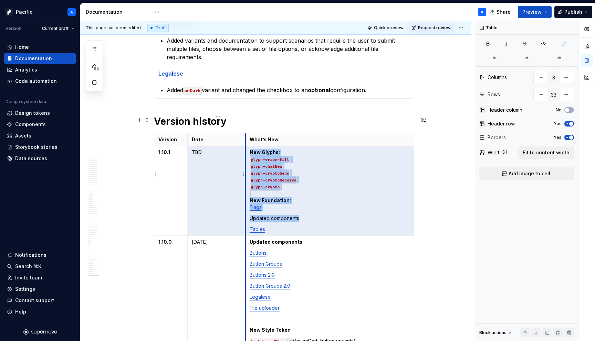
drag, startPoint x: 314, startPoint y: 201, endPoint x: 246, endPoint y: 201, distance: 67.8
click at [246, 201] on tr "1.10.1 TBD New Glyphs: glyph-error-fill glyph-chatNew glyph-cryptoSend glyph-cr…" at bounding box center [284, 191] width 260 height 90
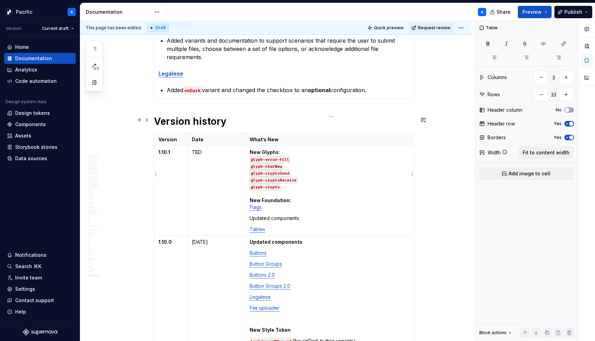
click at [268, 215] on p "Updated components" at bounding box center [330, 218] width 160 height 7
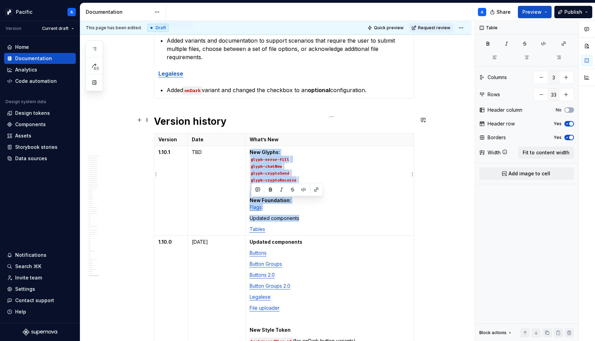
click at [268, 215] on p "Updated components" at bounding box center [330, 218] width 160 height 7
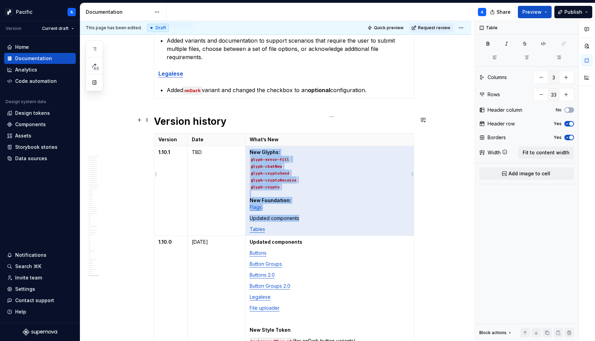
click at [312, 215] on p "Updated components" at bounding box center [330, 218] width 160 height 7
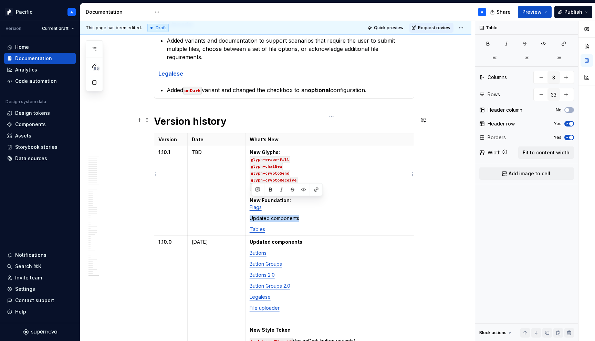
drag, startPoint x: 309, startPoint y: 201, endPoint x: 252, endPoint y: 202, distance: 57.8
click at [252, 215] on p "Updated components" at bounding box center [330, 218] width 160 height 7
click at [327, 208] on td "New Glyphs: glyph-error-fill glyph-chatNew glyph-cryptoSend glyph-cryptoReceive…" at bounding box center [329, 191] width 169 height 90
click at [287, 191] on p "New Glyphs: glyph-error-fill glyph-chatNew glyph-cryptoSend glyph-cryptoReceive…" at bounding box center [330, 180] width 160 height 62
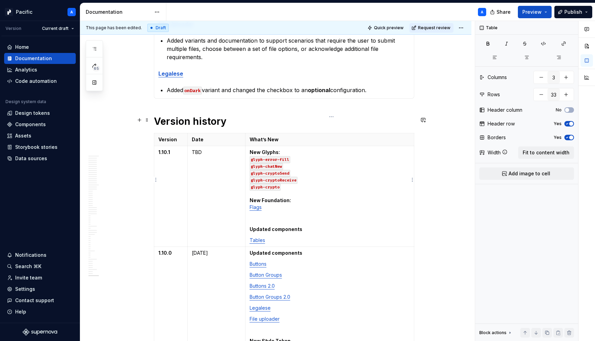
click at [303, 173] on p "New Glyphs: glyph-error-fill glyph-chatNew glyph-cryptoSend glyph-cryptoReceive…" at bounding box center [330, 180] width 160 height 62
click at [250, 186] on td "New Glyphs: glyph-error-fill glyph-chatNew glyph-cryptoSend glyph-cryptoReceive…" at bounding box center [329, 196] width 169 height 101
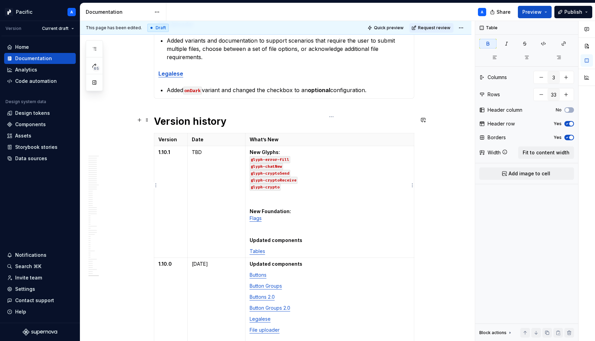
click at [275, 183] on p "New Glyphs: glyph-error-fill glyph-chatNew glyph-cryptoSend glyph-cryptoReceive…" at bounding box center [330, 176] width 160 height 55
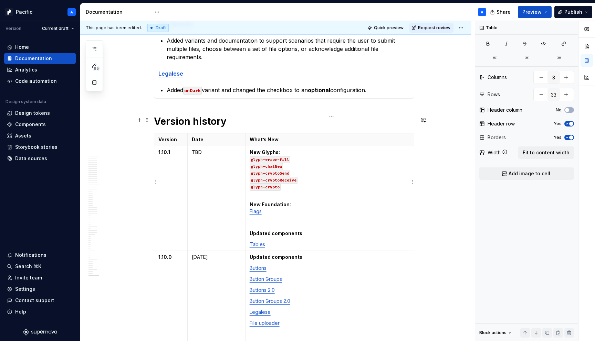
click at [272, 219] on p at bounding box center [330, 222] width 160 height 7
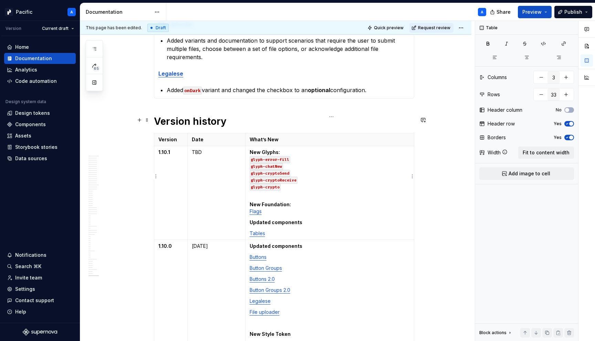
click at [290, 201] on p "New Foundation: Flags" at bounding box center [330, 208] width 160 height 14
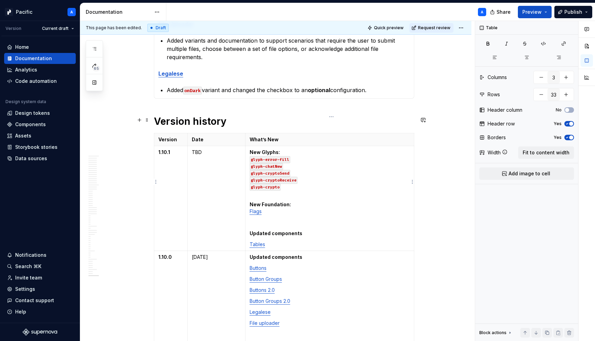
click at [270, 149] on strong "New Glyphs:" at bounding box center [265, 152] width 30 height 6
click at [32, 48] on div "Home" at bounding box center [40, 47] width 66 height 7
